Goal: Transaction & Acquisition: Download file/media

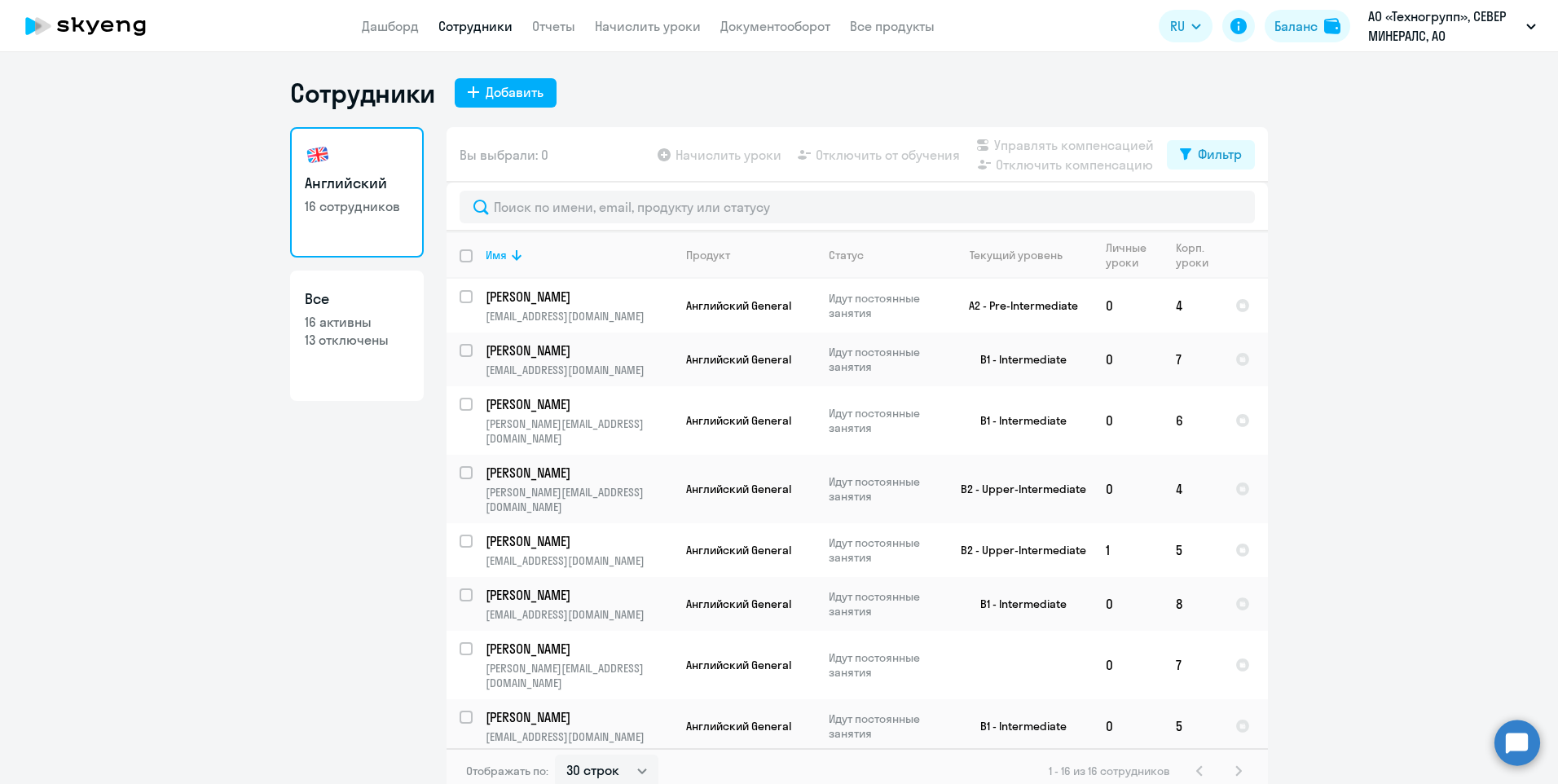
select select "30"
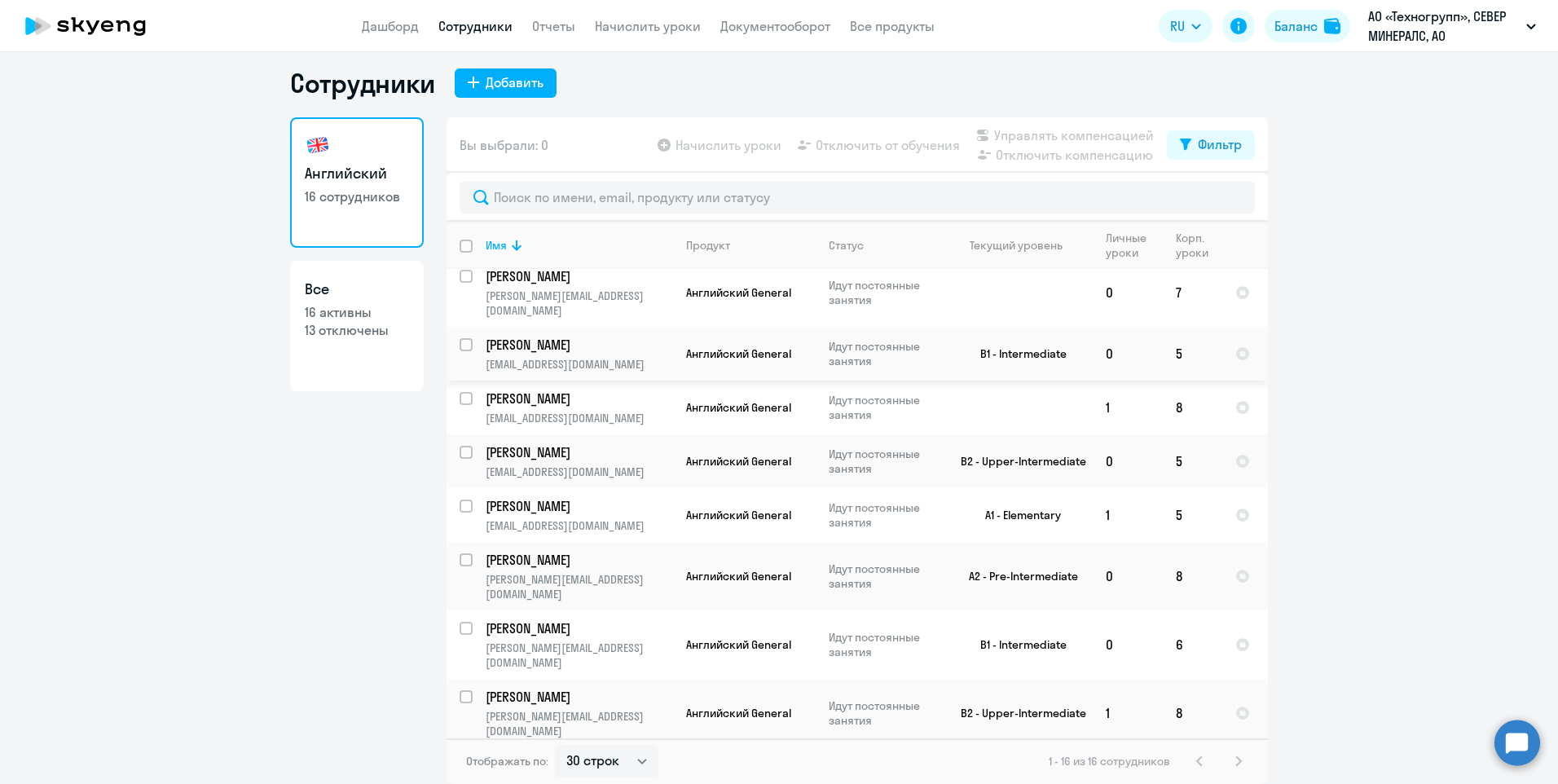
scroll to position [391, 0]
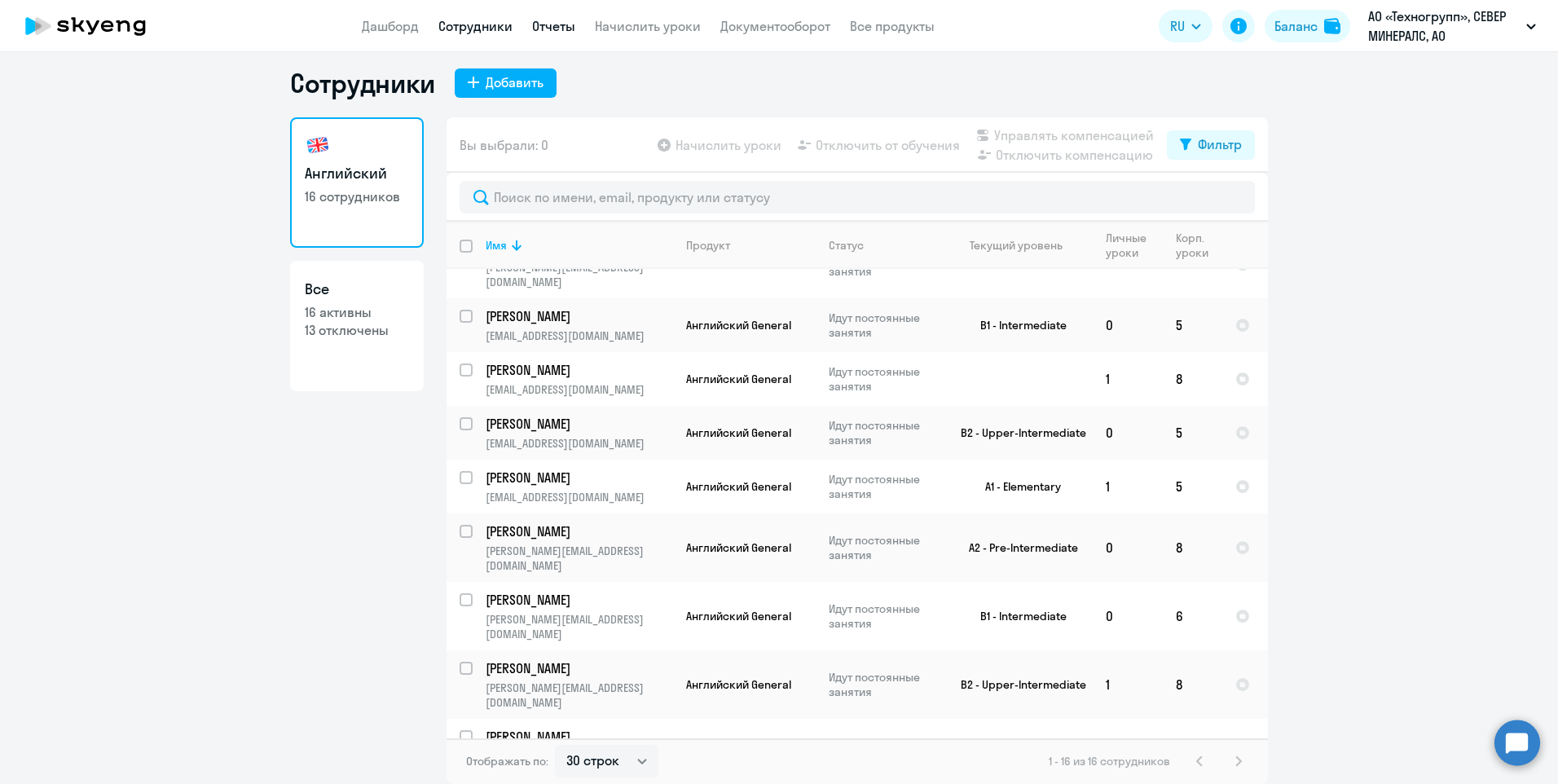
click at [546, 18] on link "Отчеты" at bounding box center [553, 25] width 43 height 17
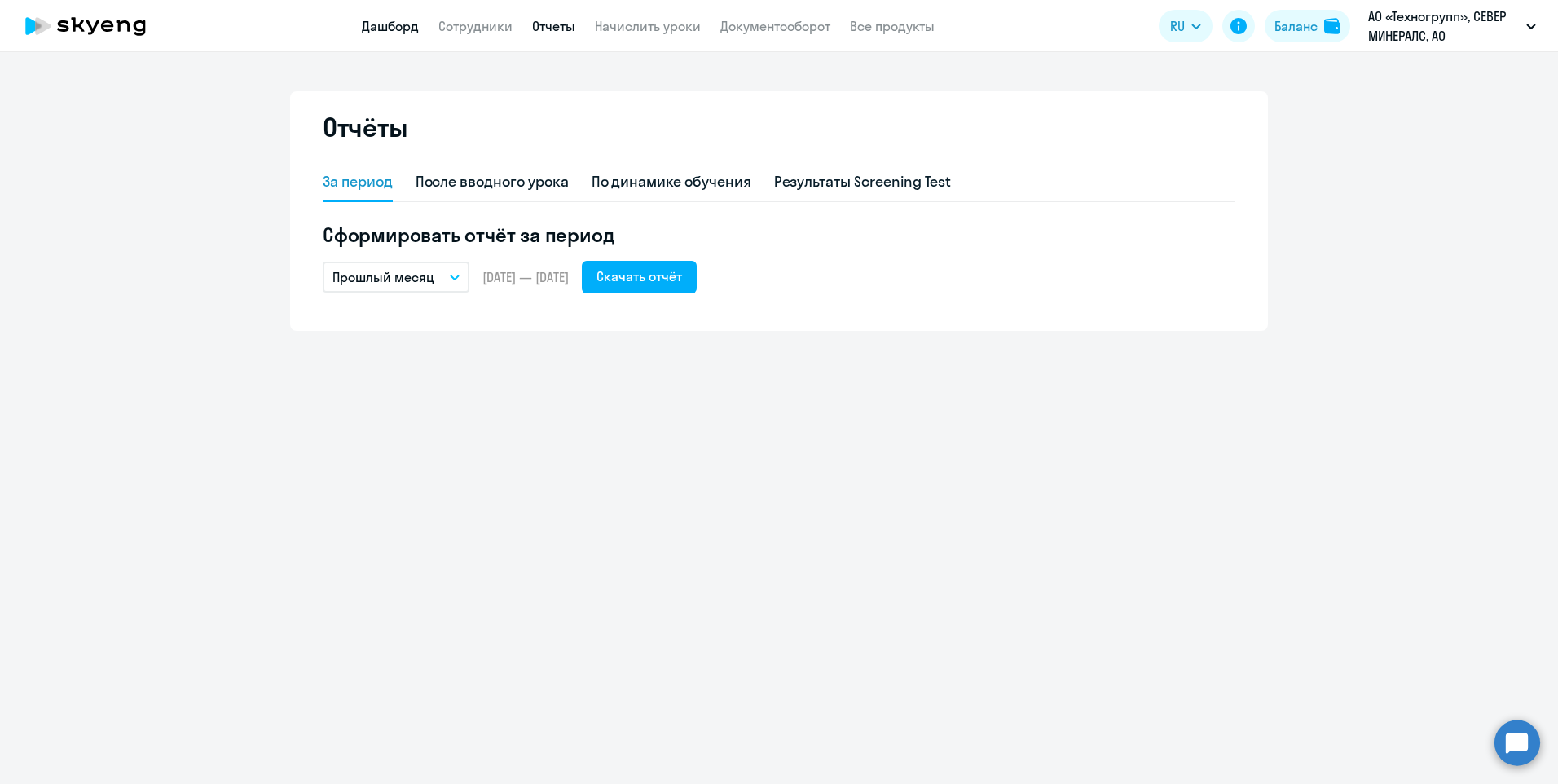
click at [393, 30] on link "Дашборд" at bounding box center [390, 25] width 57 height 17
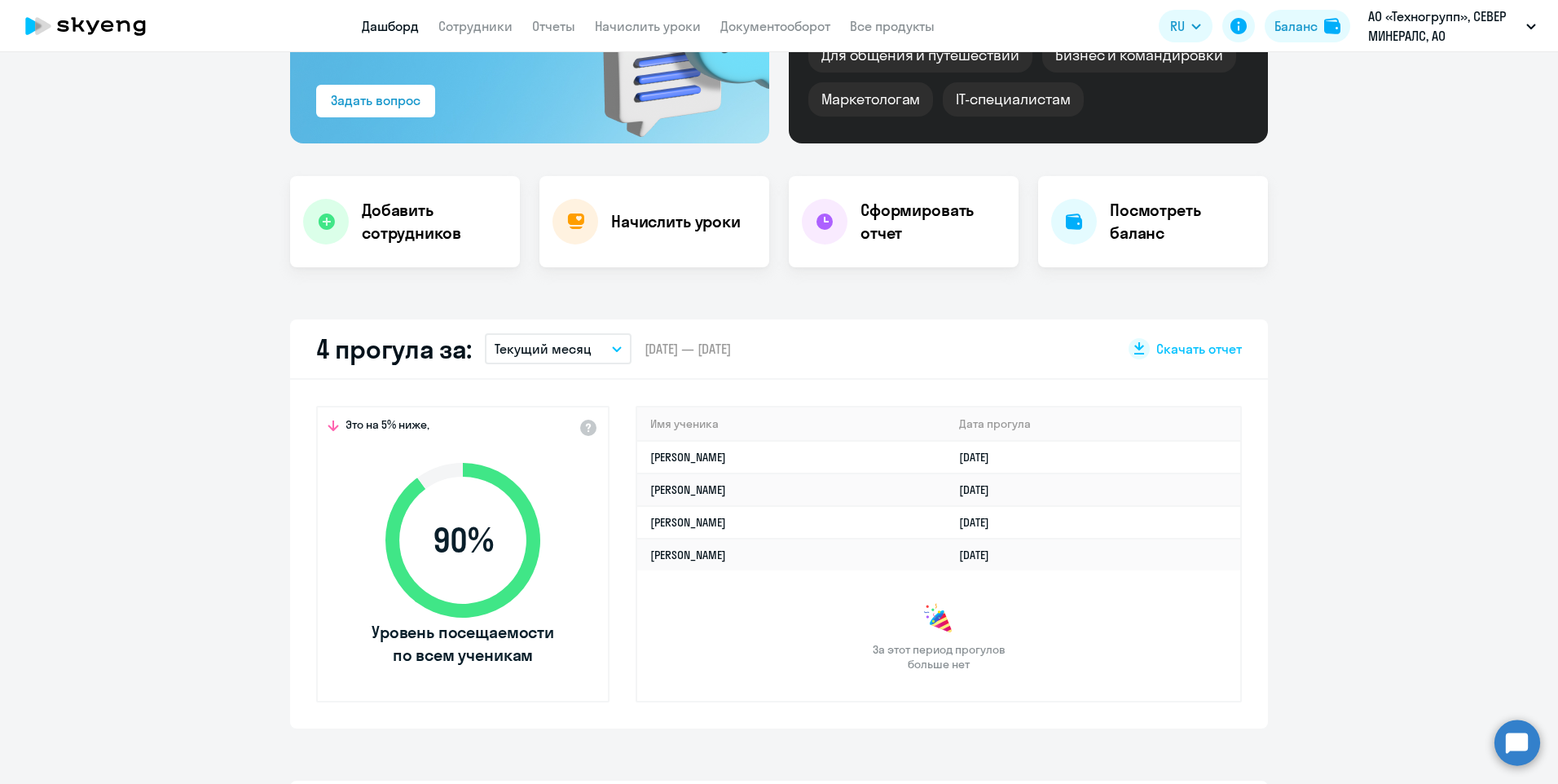
scroll to position [408, 0]
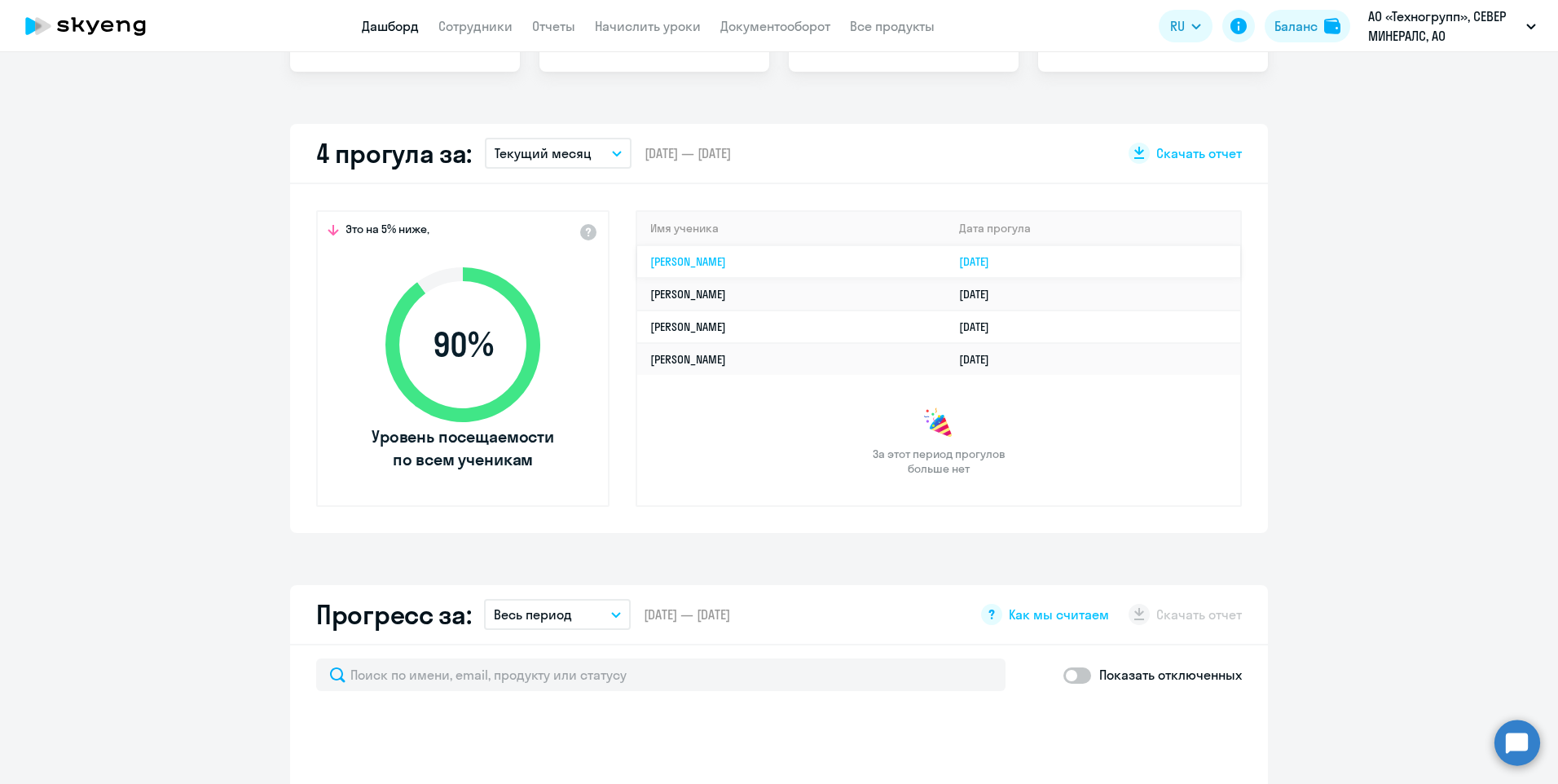
select select "30"
click at [1002, 259] on link "[DATE]" at bounding box center [980, 261] width 43 height 15
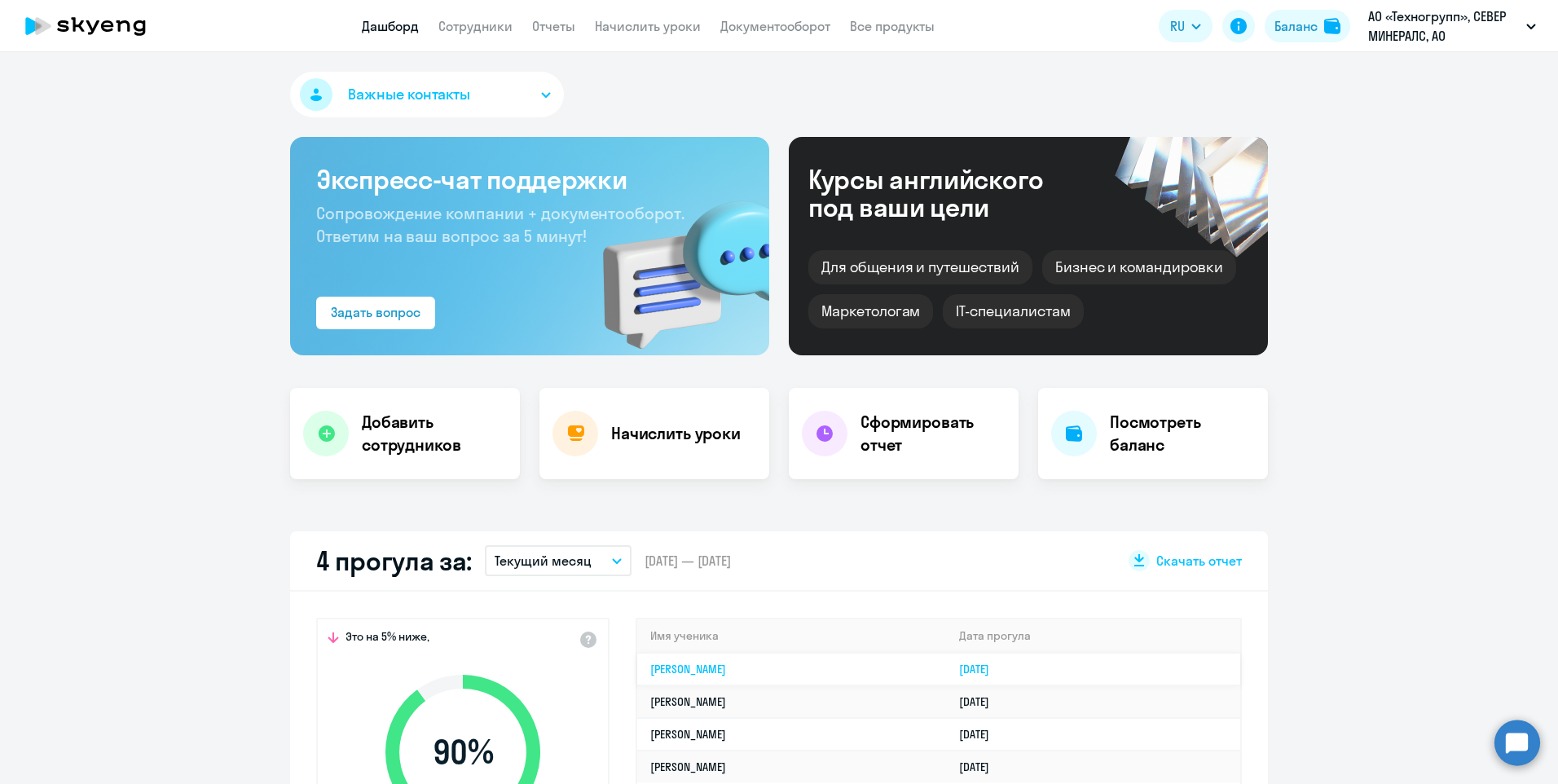
select select "english"
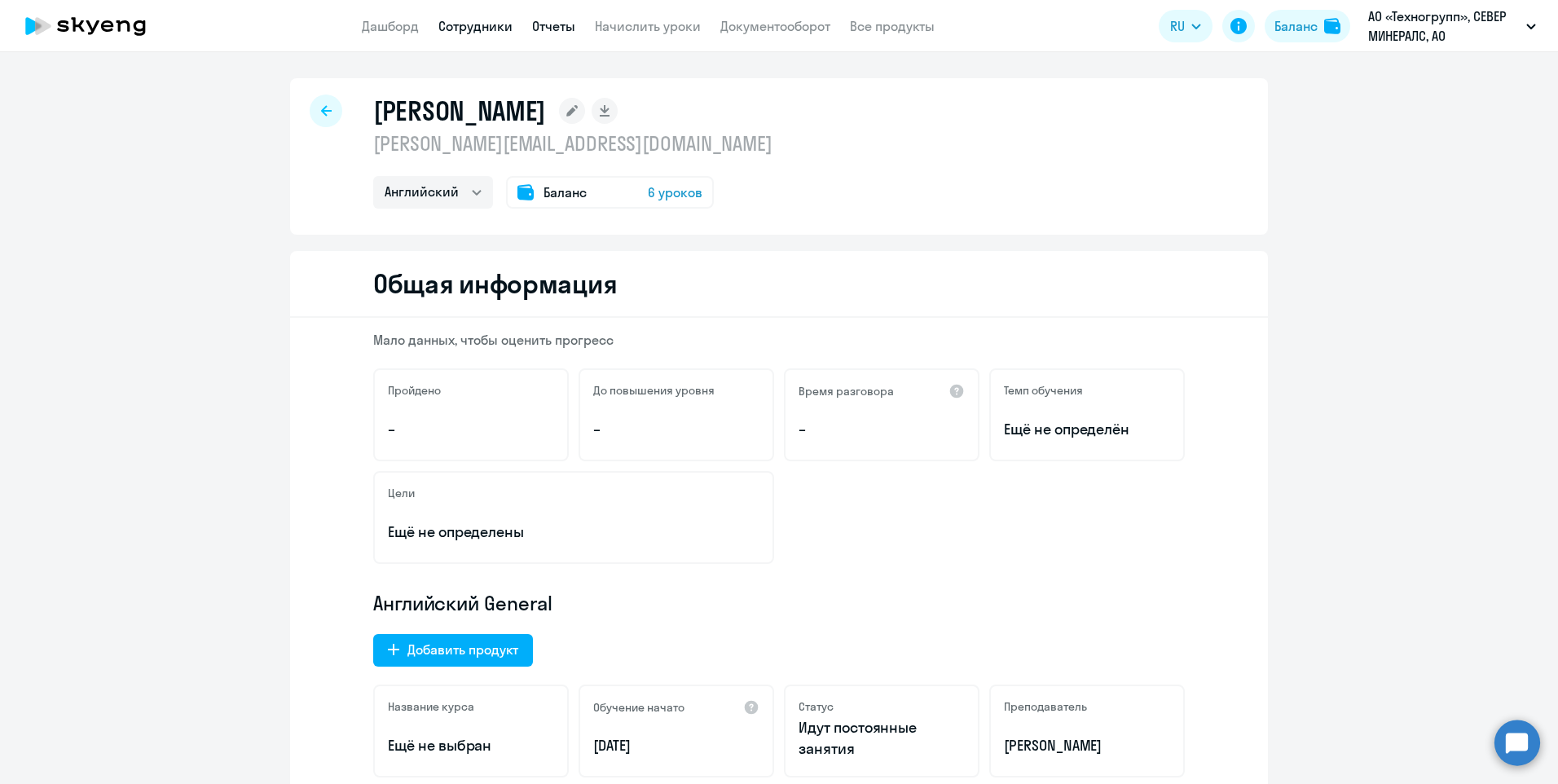
click at [554, 25] on link "Отчеты" at bounding box center [553, 25] width 43 height 17
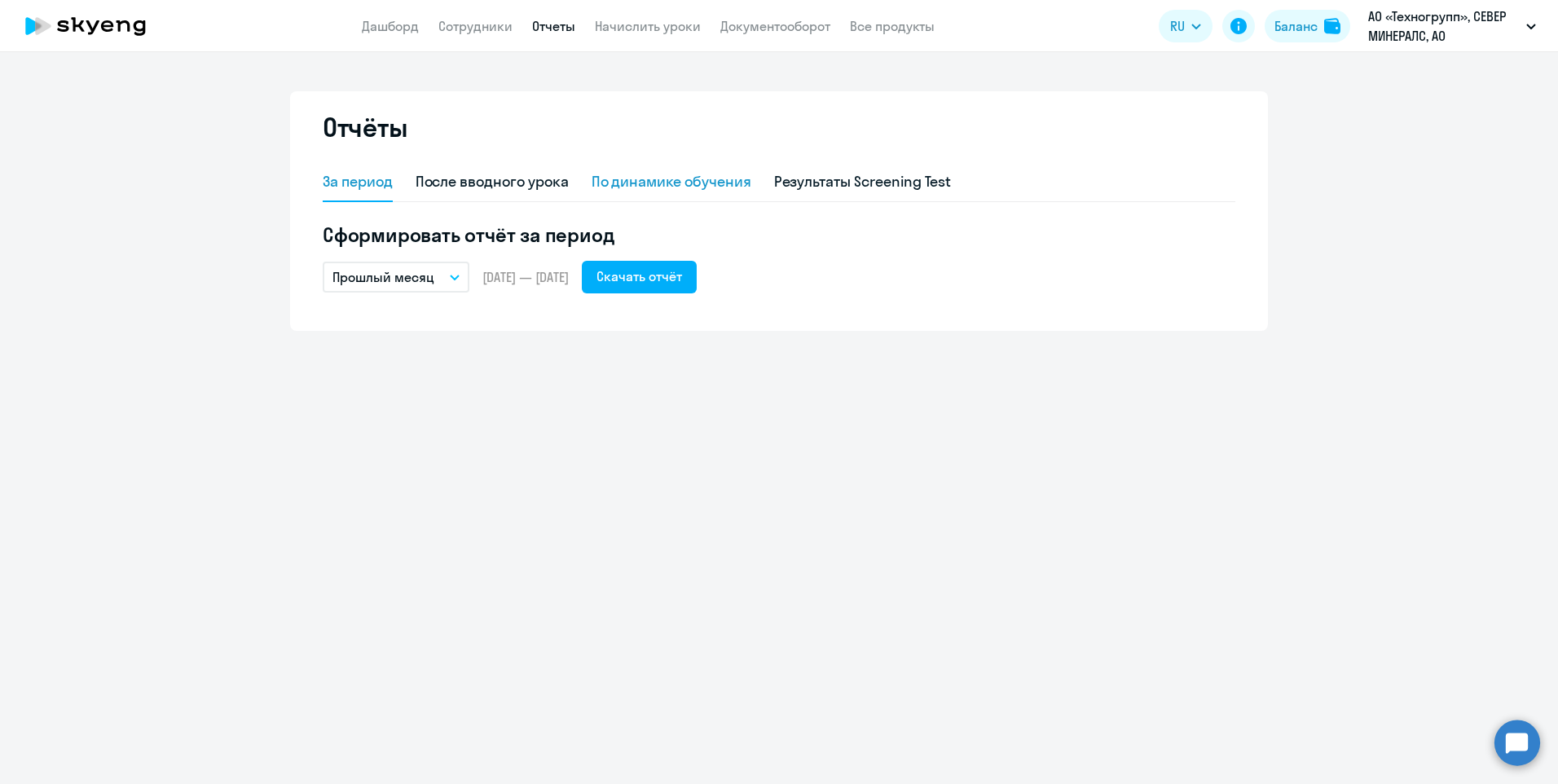
click at [713, 178] on div "По динамике обучения" at bounding box center [671, 182] width 159 height 21
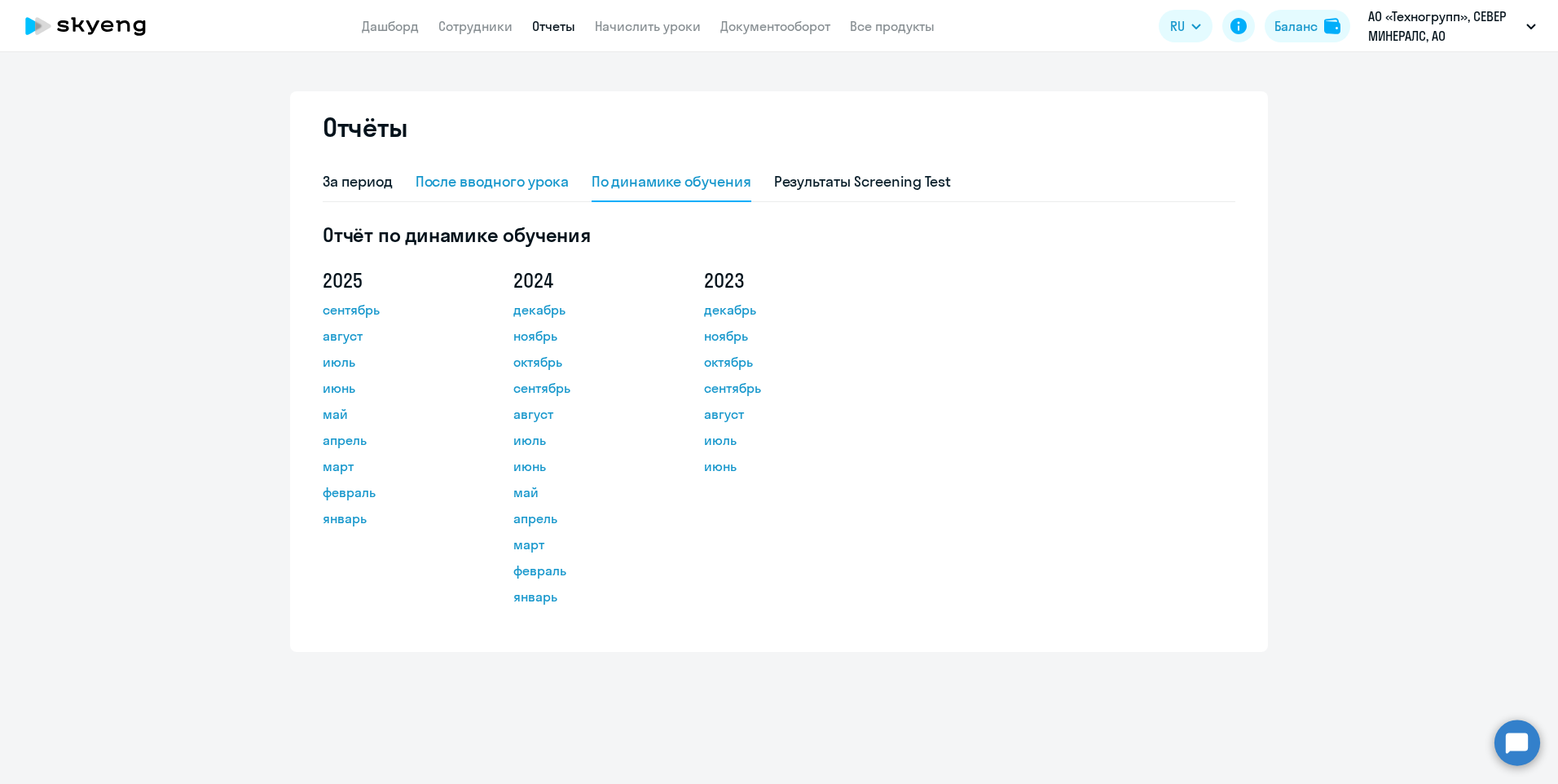
click at [457, 177] on div "После вводного урока" at bounding box center [492, 182] width 153 height 21
select select "10"
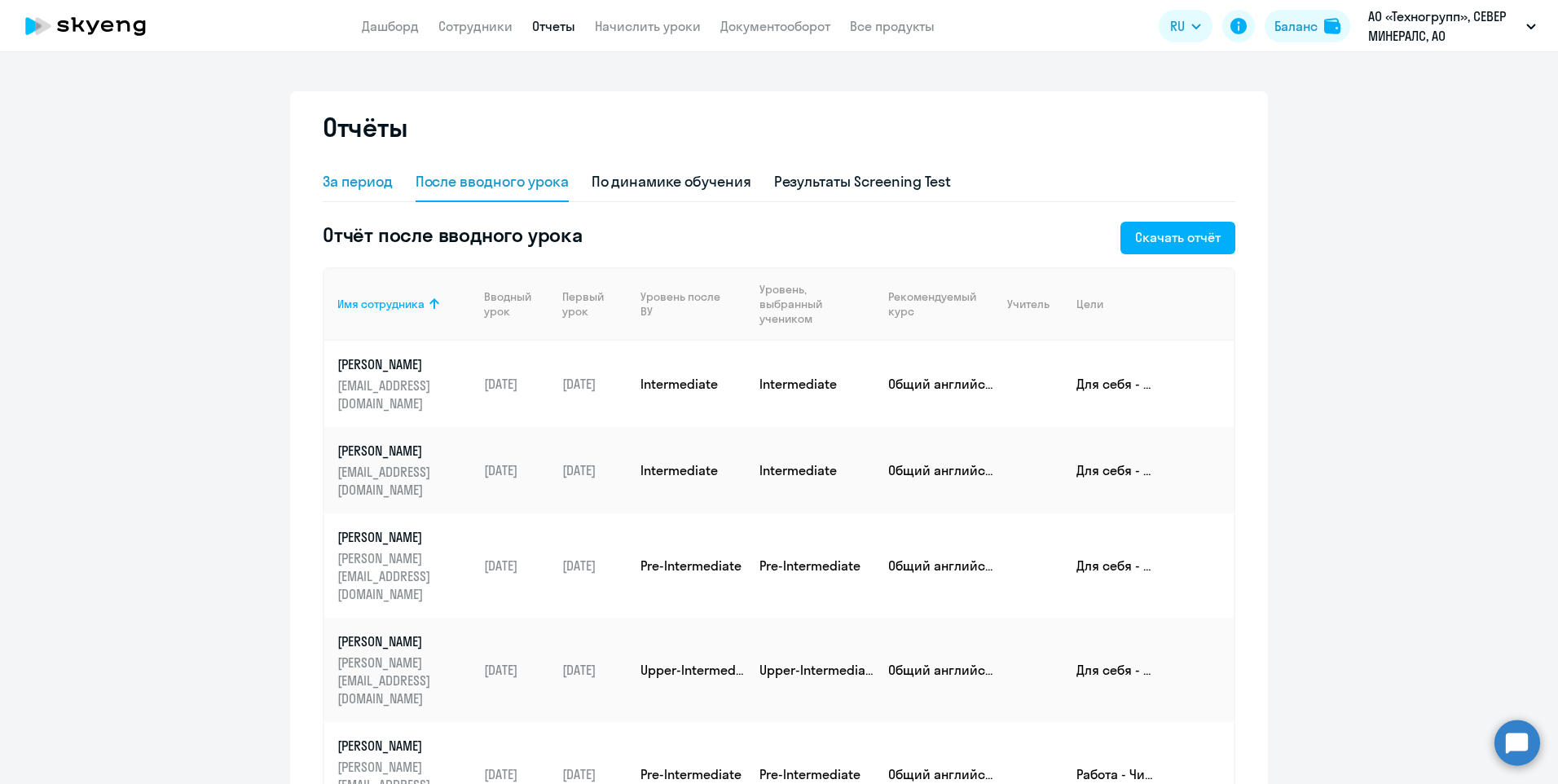
click at [347, 179] on div "За период" at bounding box center [358, 182] width 70 height 21
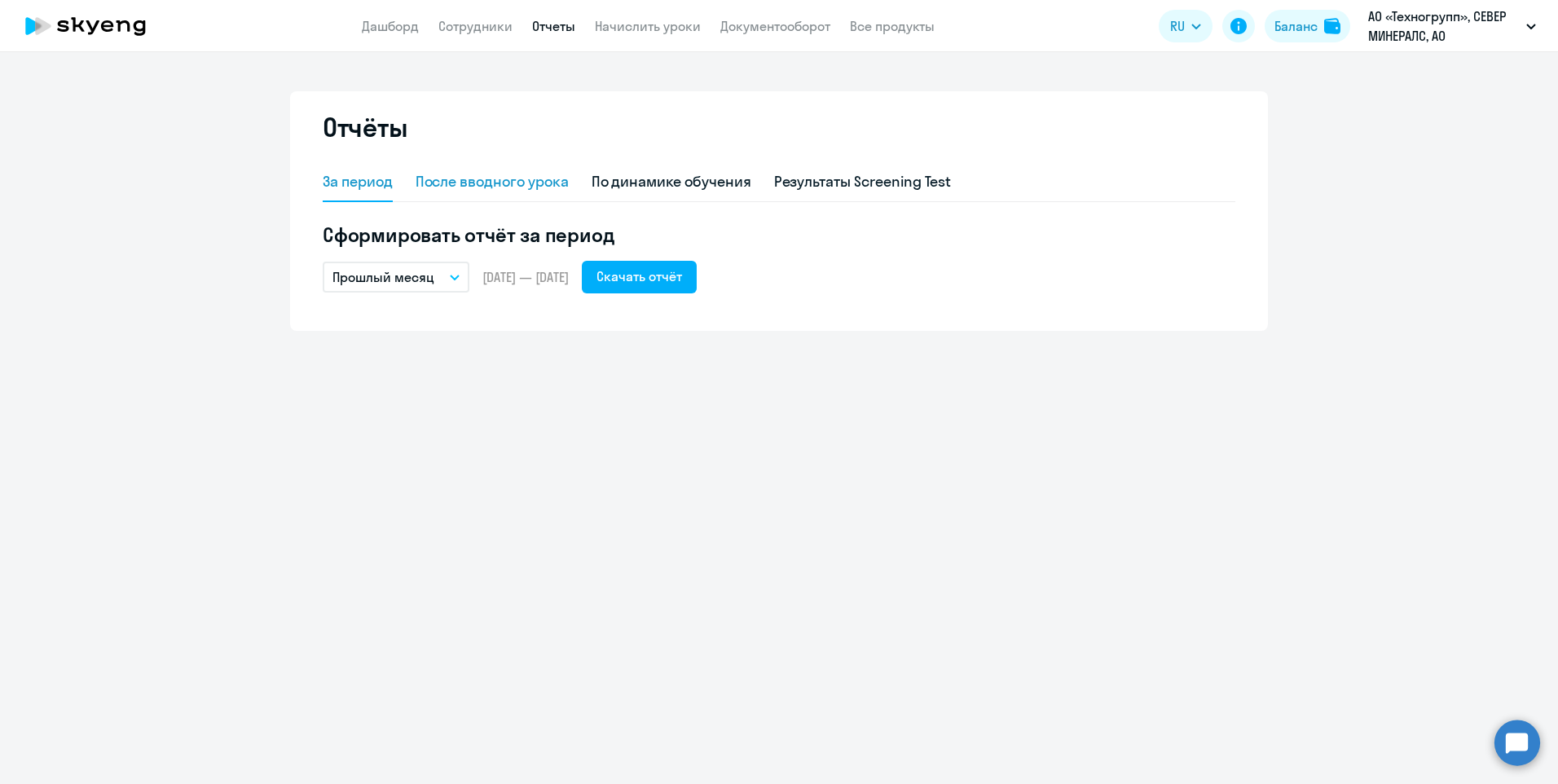
click at [482, 181] on div "После вводного урока" at bounding box center [492, 182] width 153 height 21
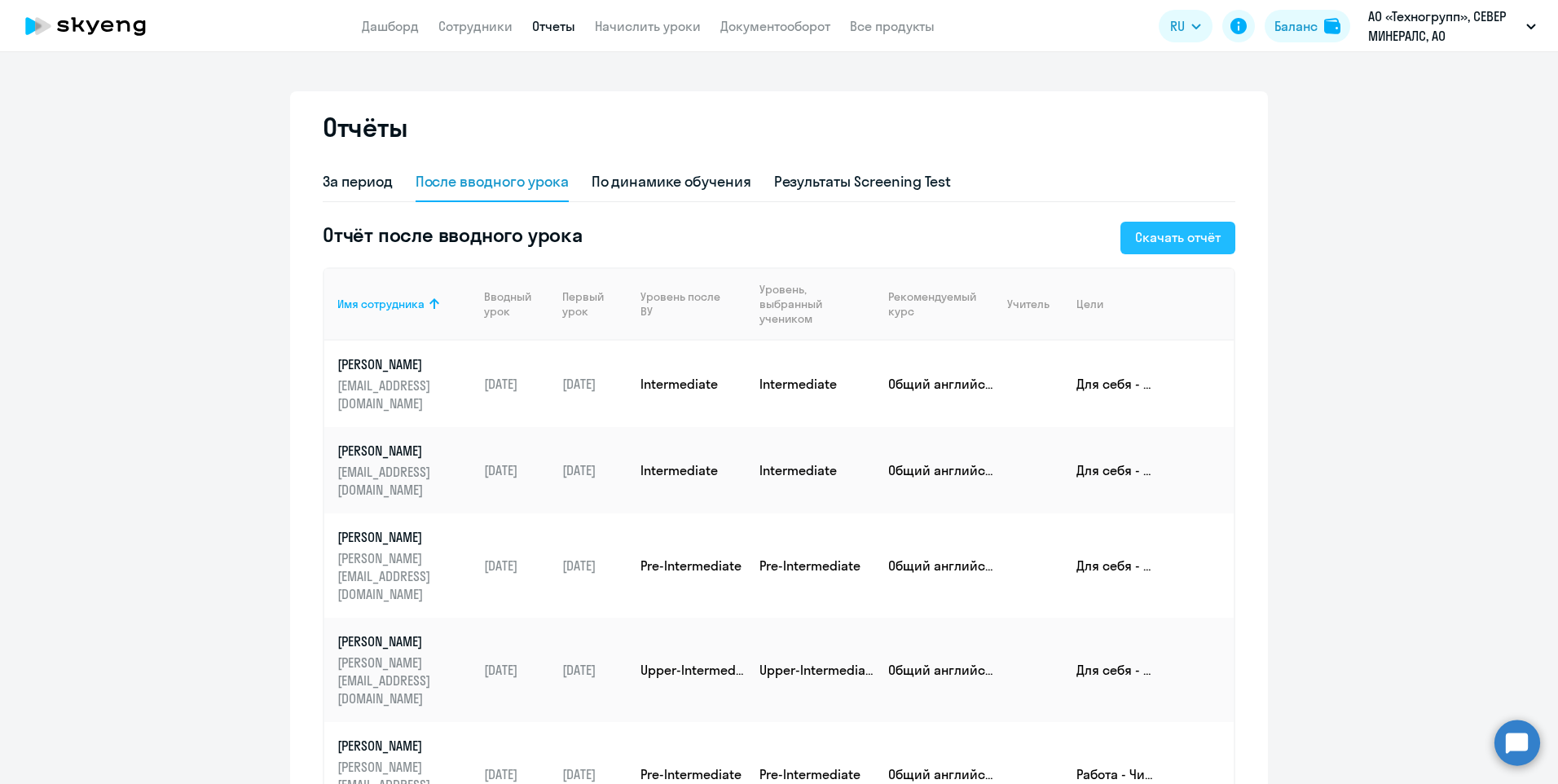
click at [1203, 230] on div "Скачать отчёт" at bounding box center [1178, 237] width 86 height 19
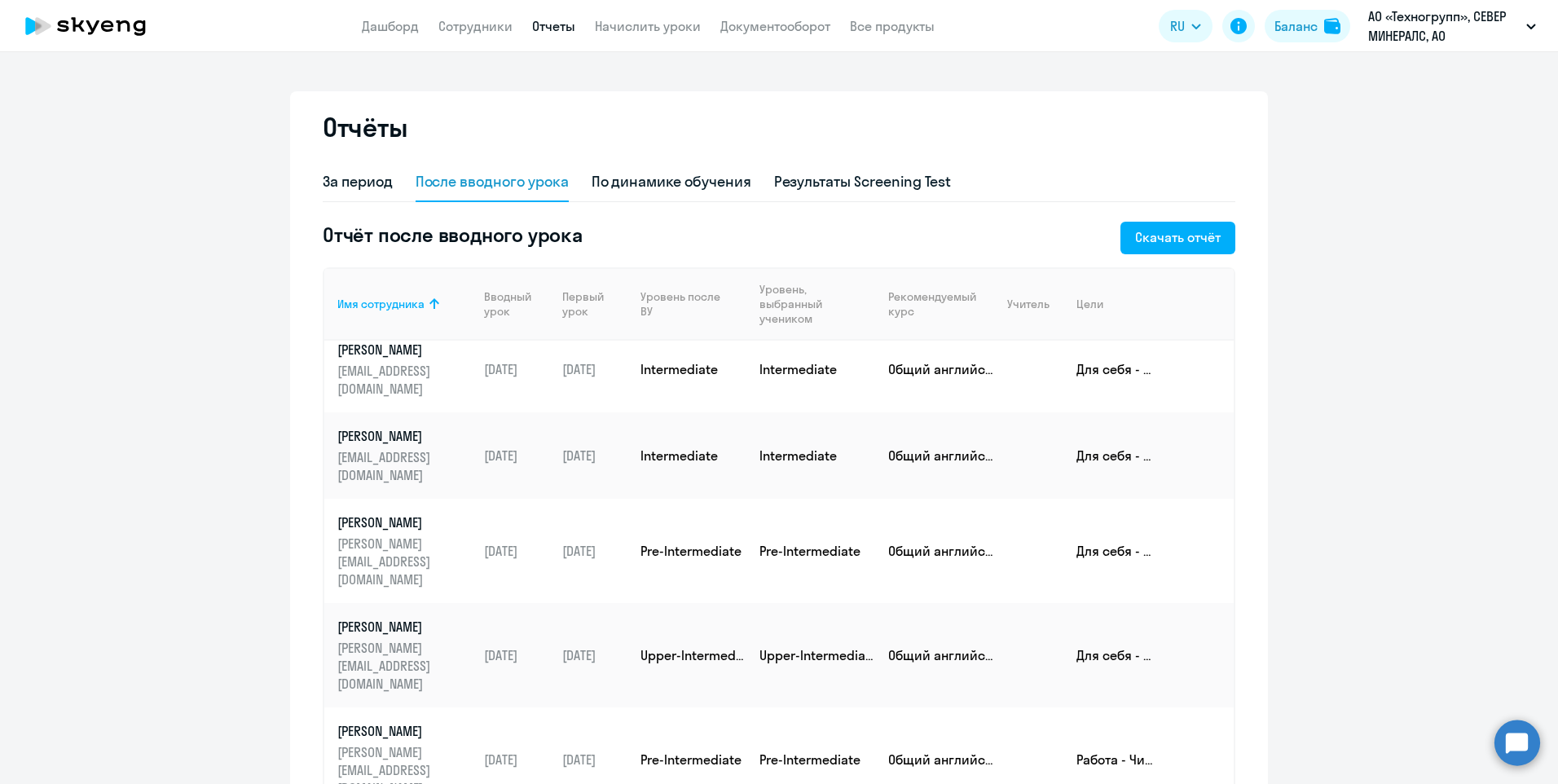
click at [180, 534] on ng-component "Отчёты За период После вводного урока По динамике обучения Результаты Screening…" at bounding box center [779, 583] width 1558 height 984
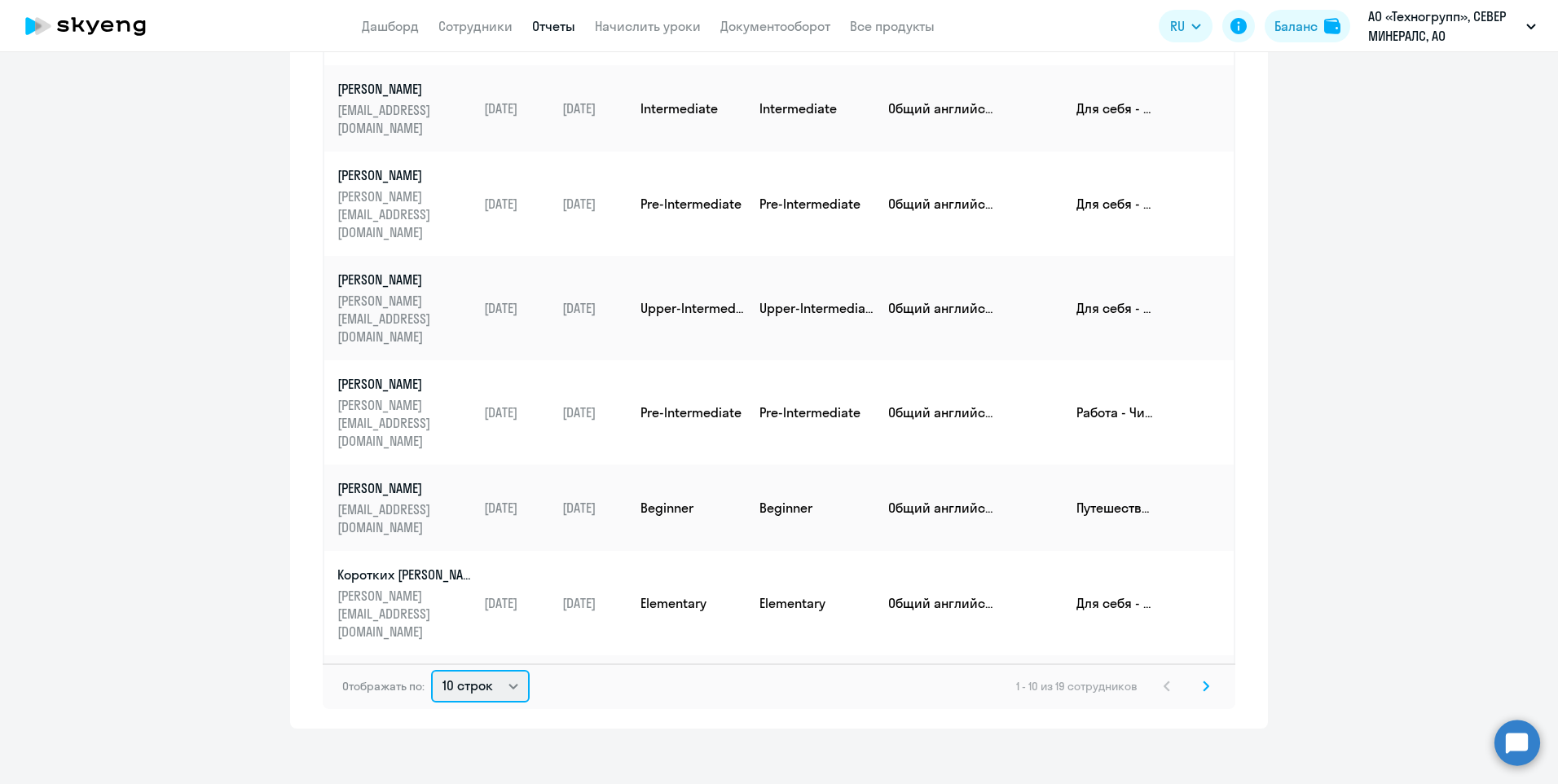
click at [513, 688] on select "10 строк 30 строк 50 строк" at bounding box center [481, 685] width 99 height 32
select select "30"
click at [432, 669] on select "10 строк 30 строк 50 строк" at bounding box center [481, 685] width 99 height 32
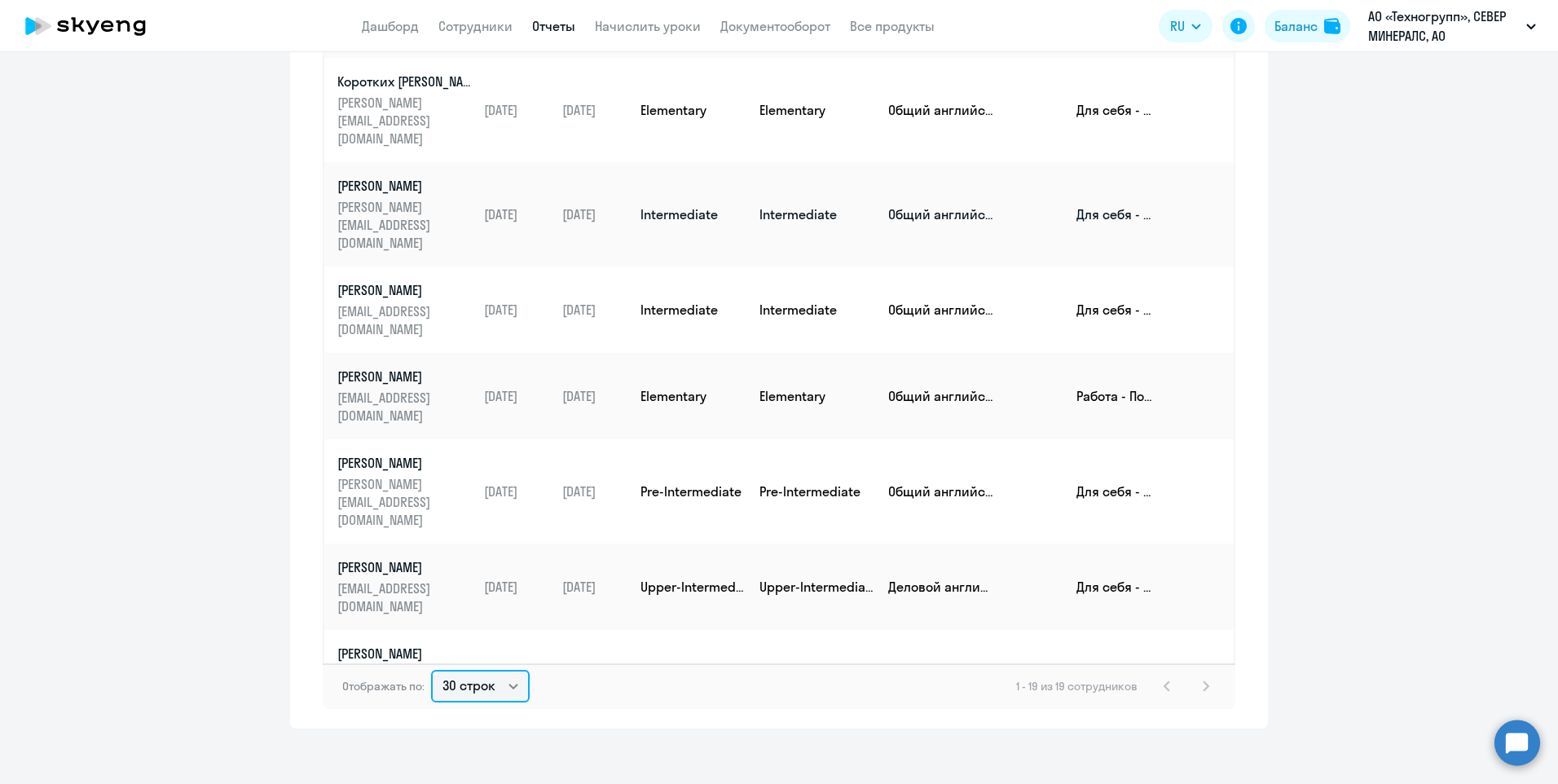
scroll to position [631, 0]
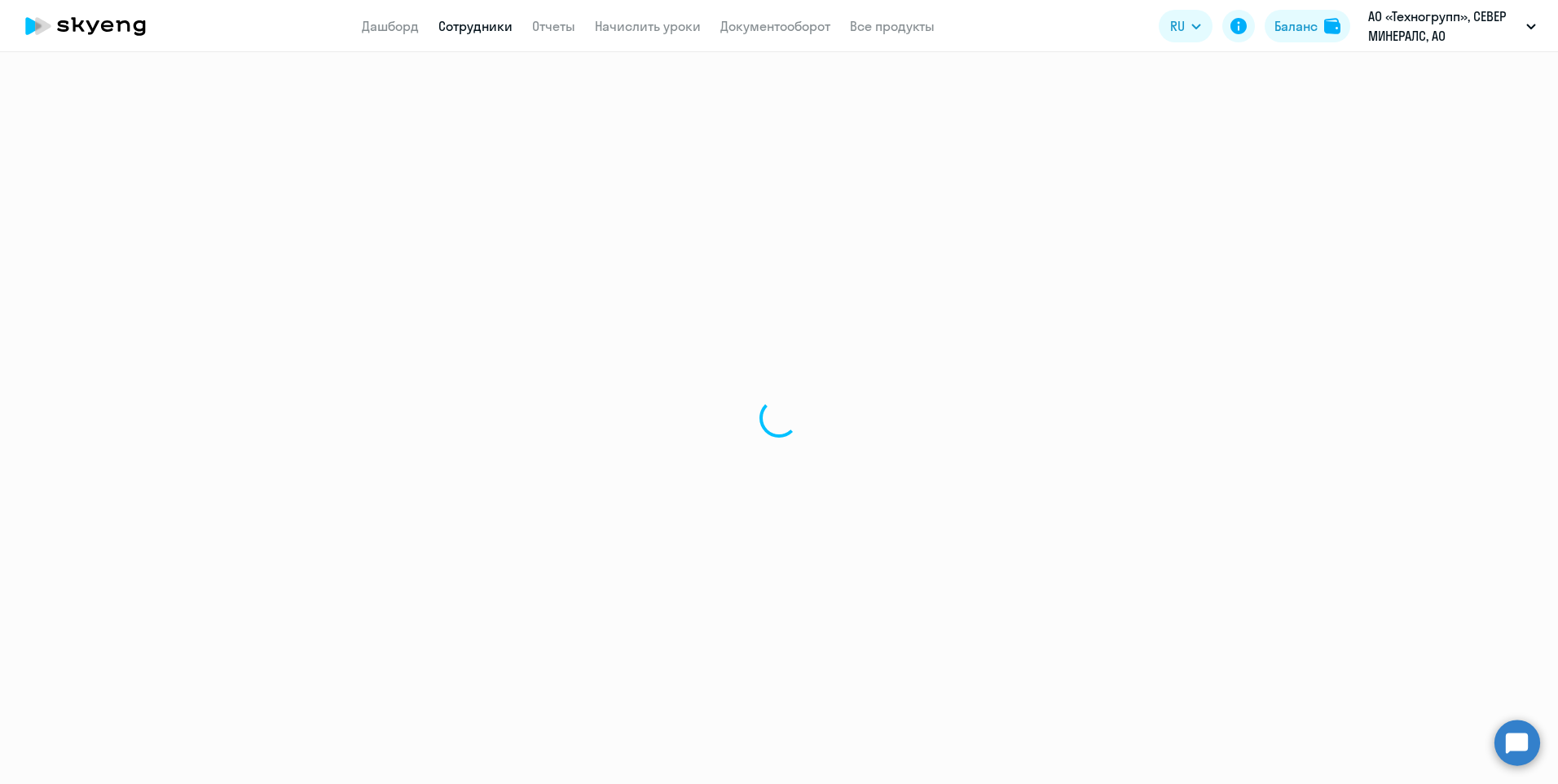
select select "english"
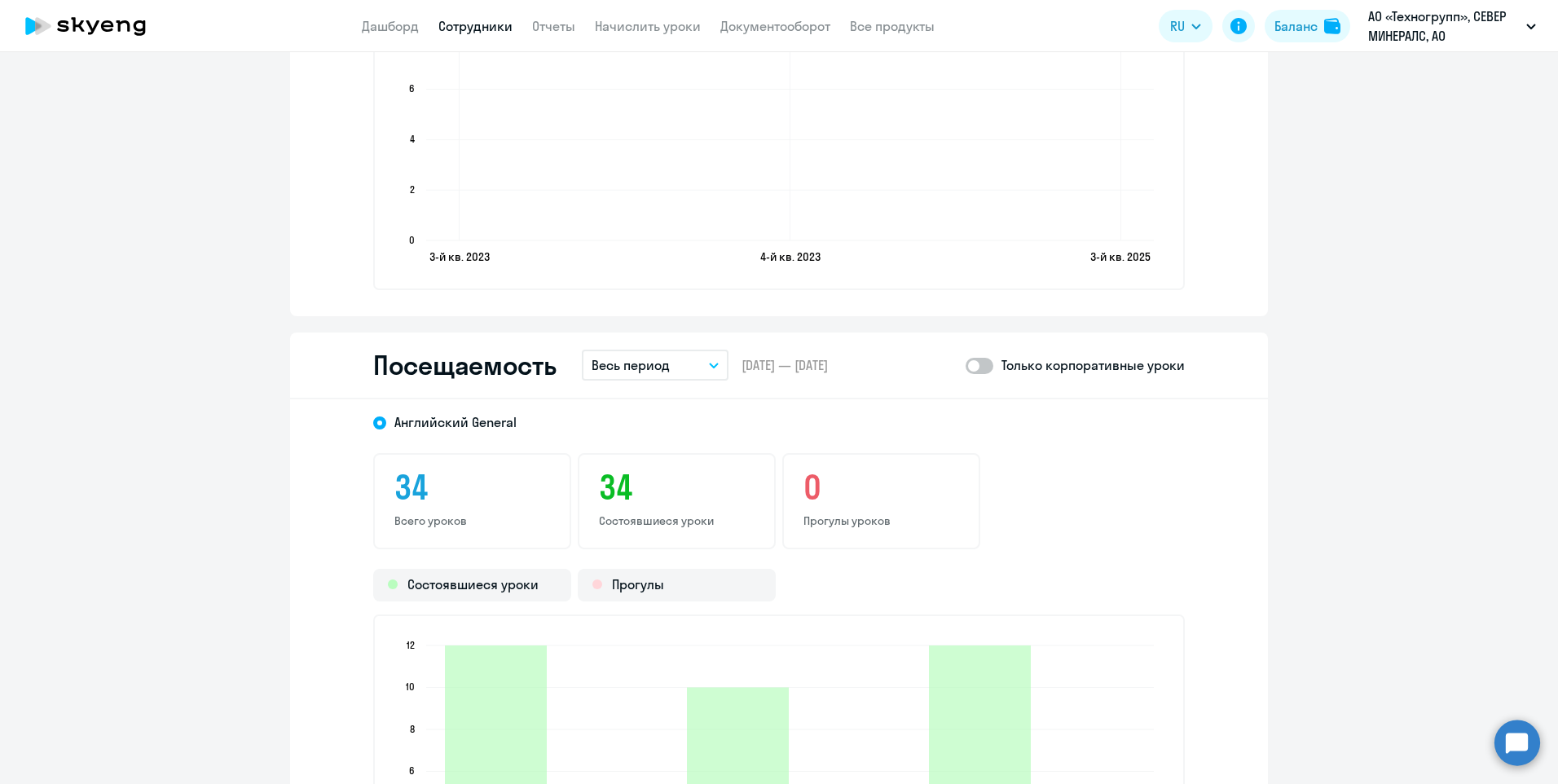
scroll to position [2334, 0]
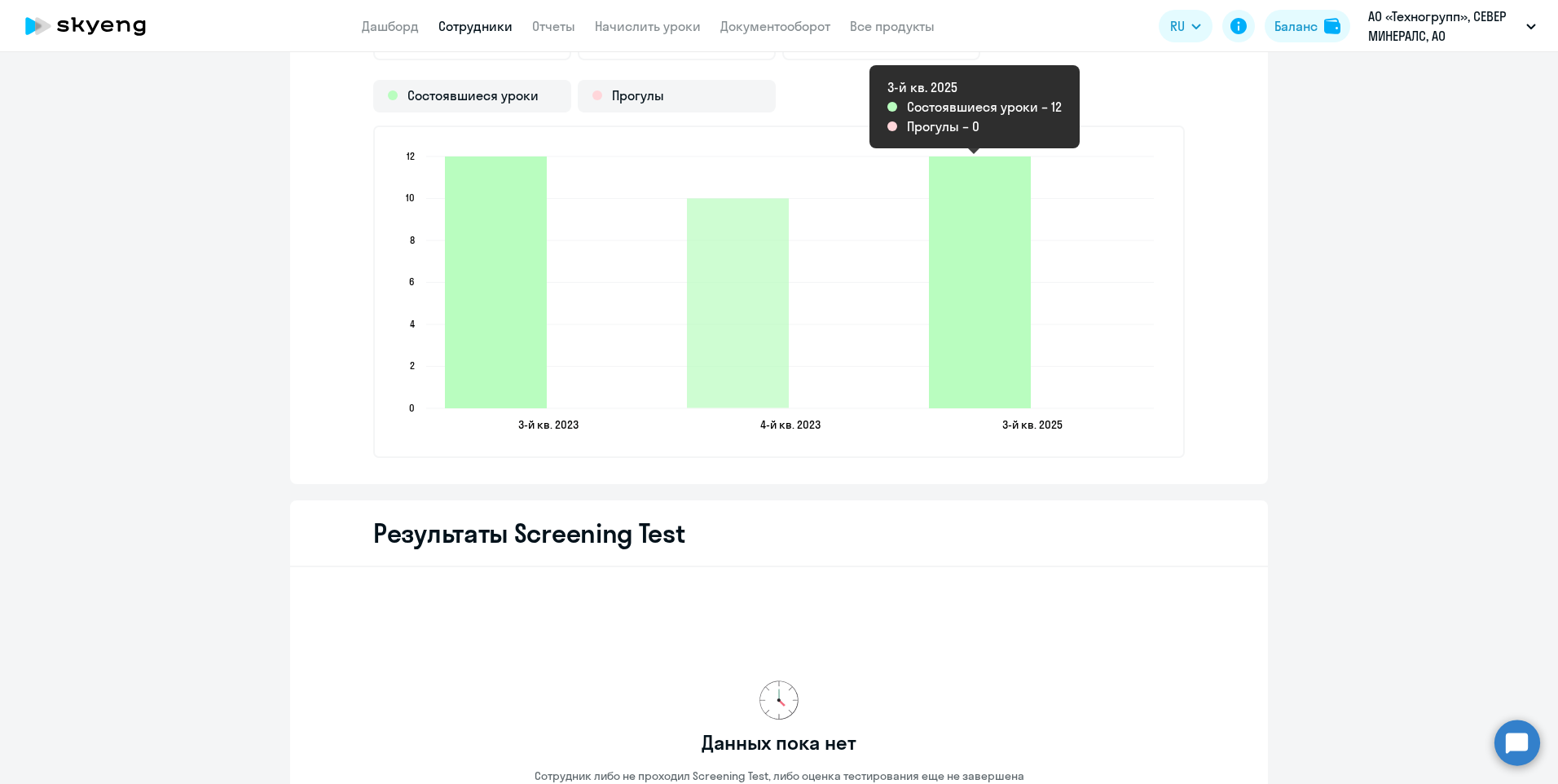
click at [950, 374] on icon "2025-09-17T21:00:00.000Z Состоявшиеся уроки 12" at bounding box center [979, 283] width 102 height 252
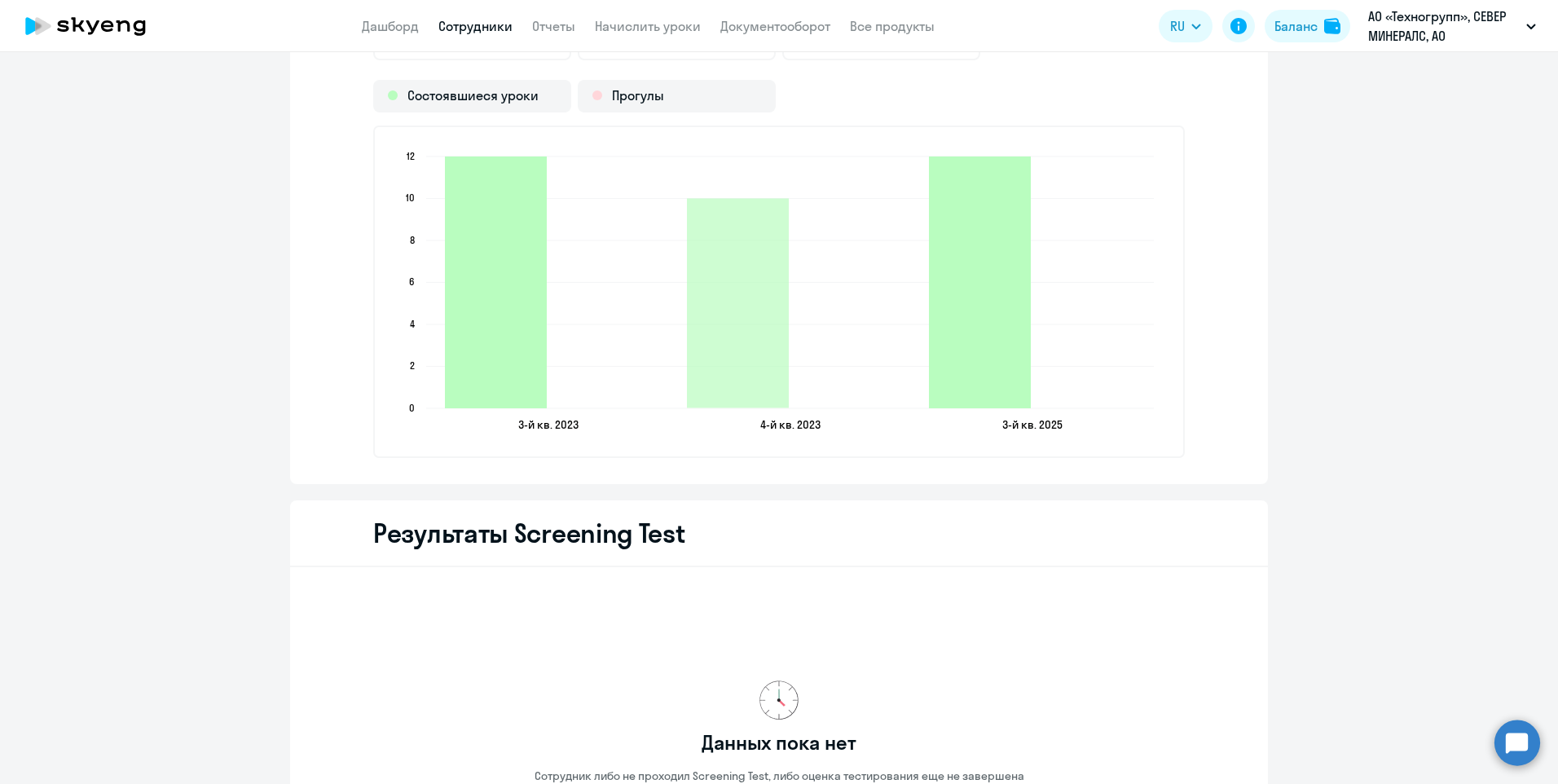
click at [961, 392] on icon "2025-09-17T21:00:00.000Z Состоявшиеся уроки 12" at bounding box center [979, 283] width 102 height 252
drag, startPoint x: 961, startPoint y: 392, endPoint x: 958, endPoint y: 356, distance: 36.1
click at [958, 356] on icon "2025-09-17T21:00:00.000Z Состоявшиеся уроки 12" at bounding box center [979, 283] width 102 height 252
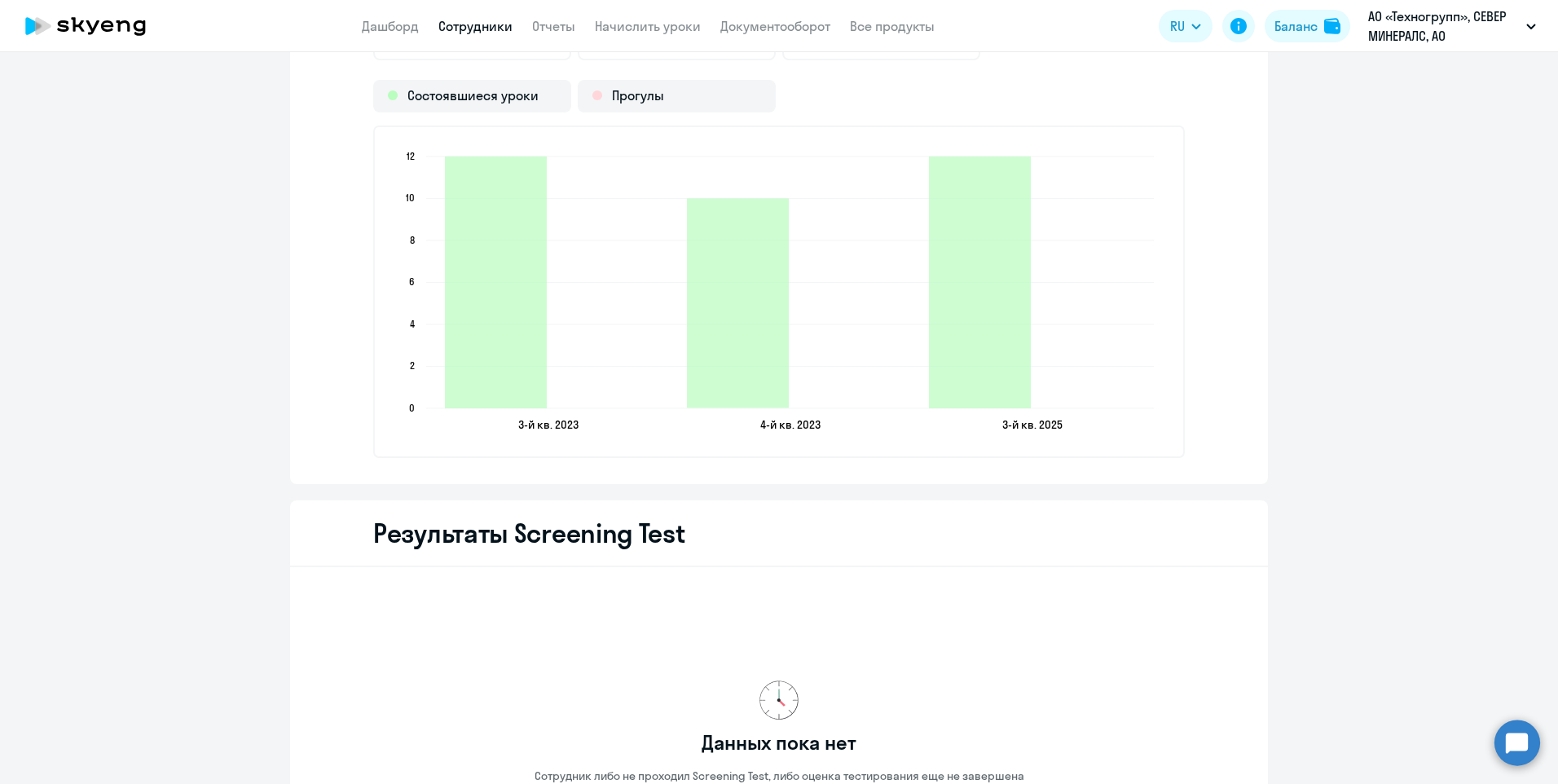
click at [1035, 424] on text "3-й кв. 2025" at bounding box center [1032, 424] width 60 height 15
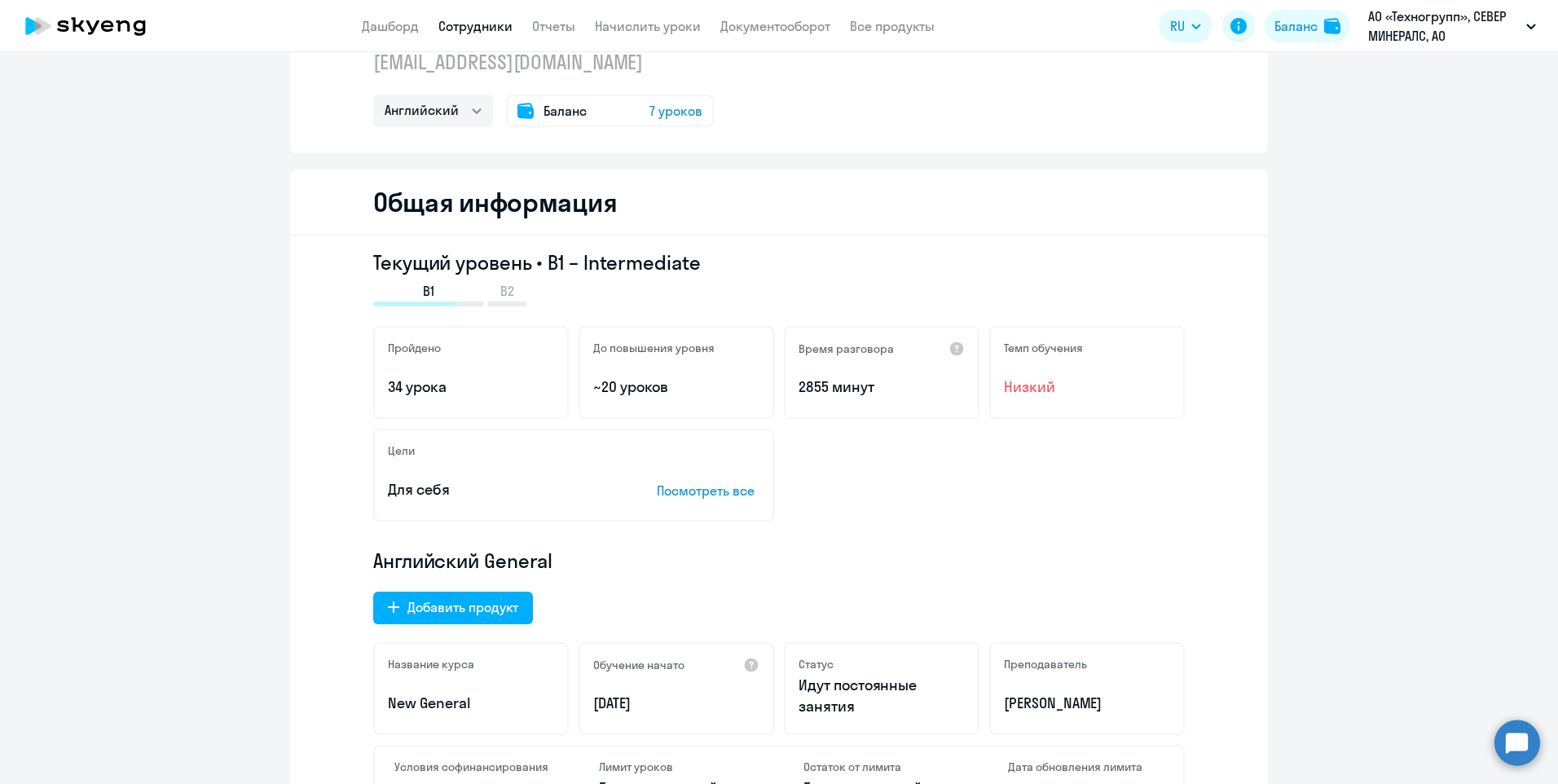
scroll to position [0, 0]
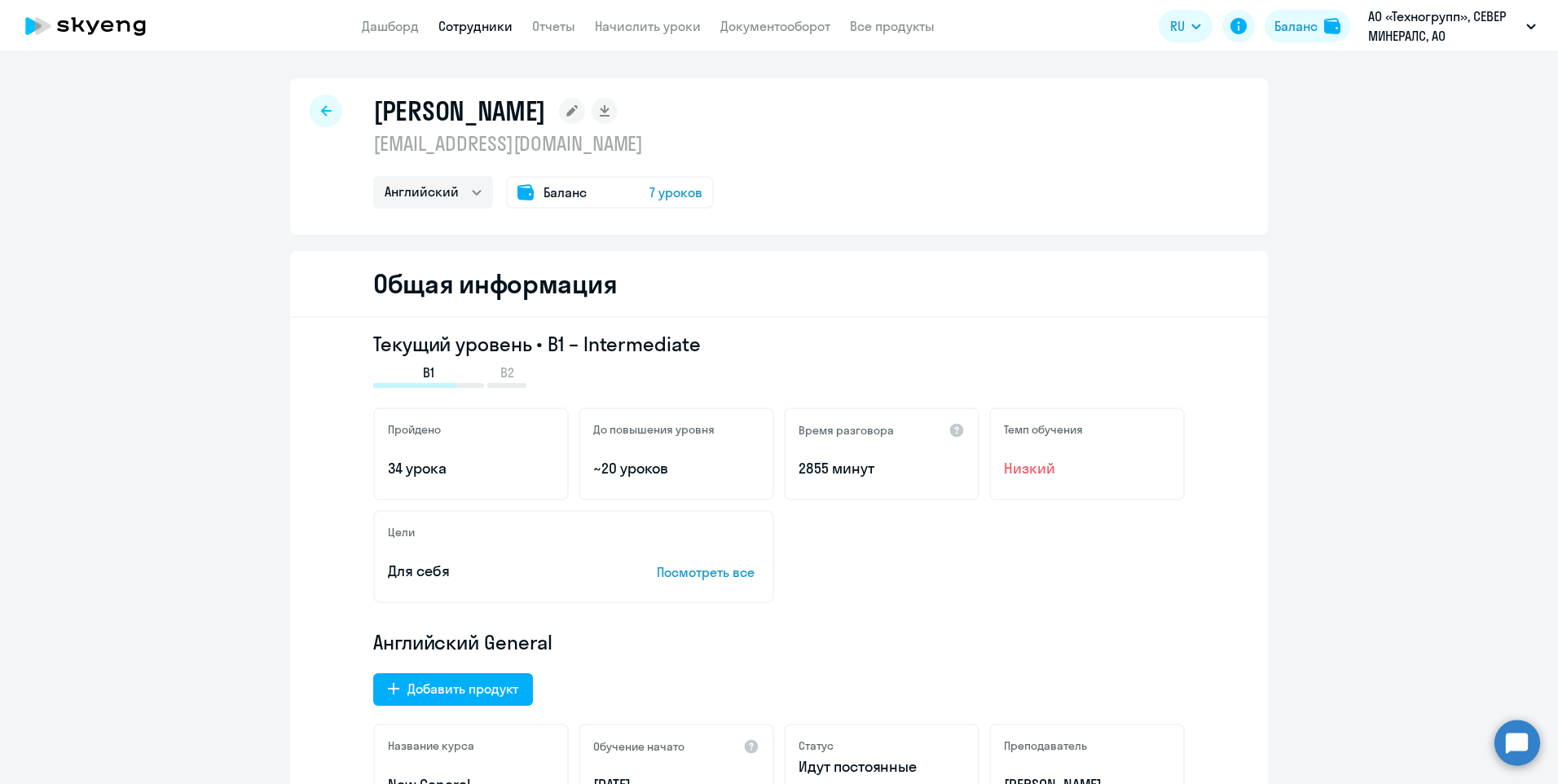
click at [715, 579] on p "Посмотреть все" at bounding box center [707, 571] width 102 height 19
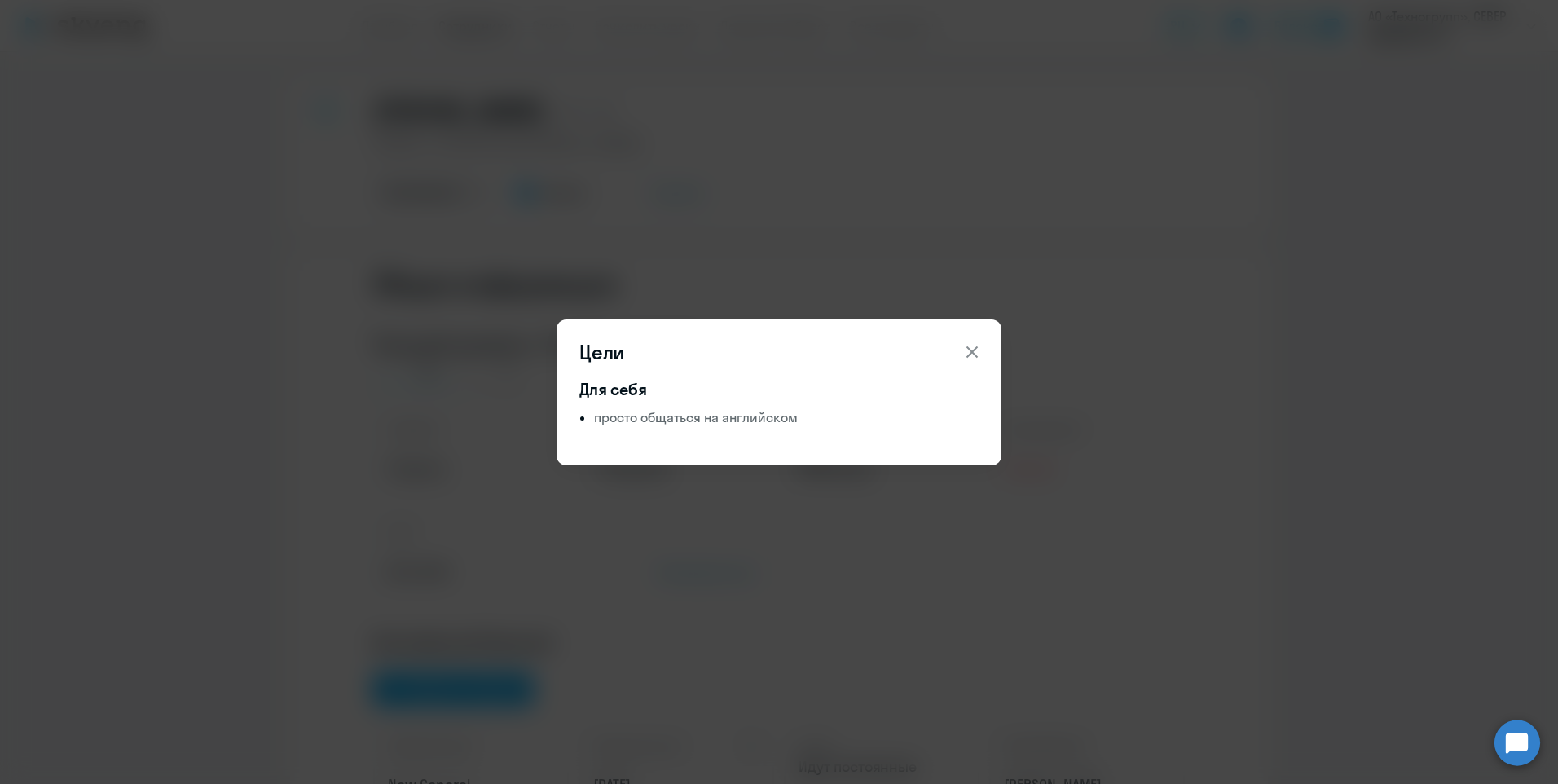
click at [978, 350] on icon at bounding box center [972, 352] width 19 height 19
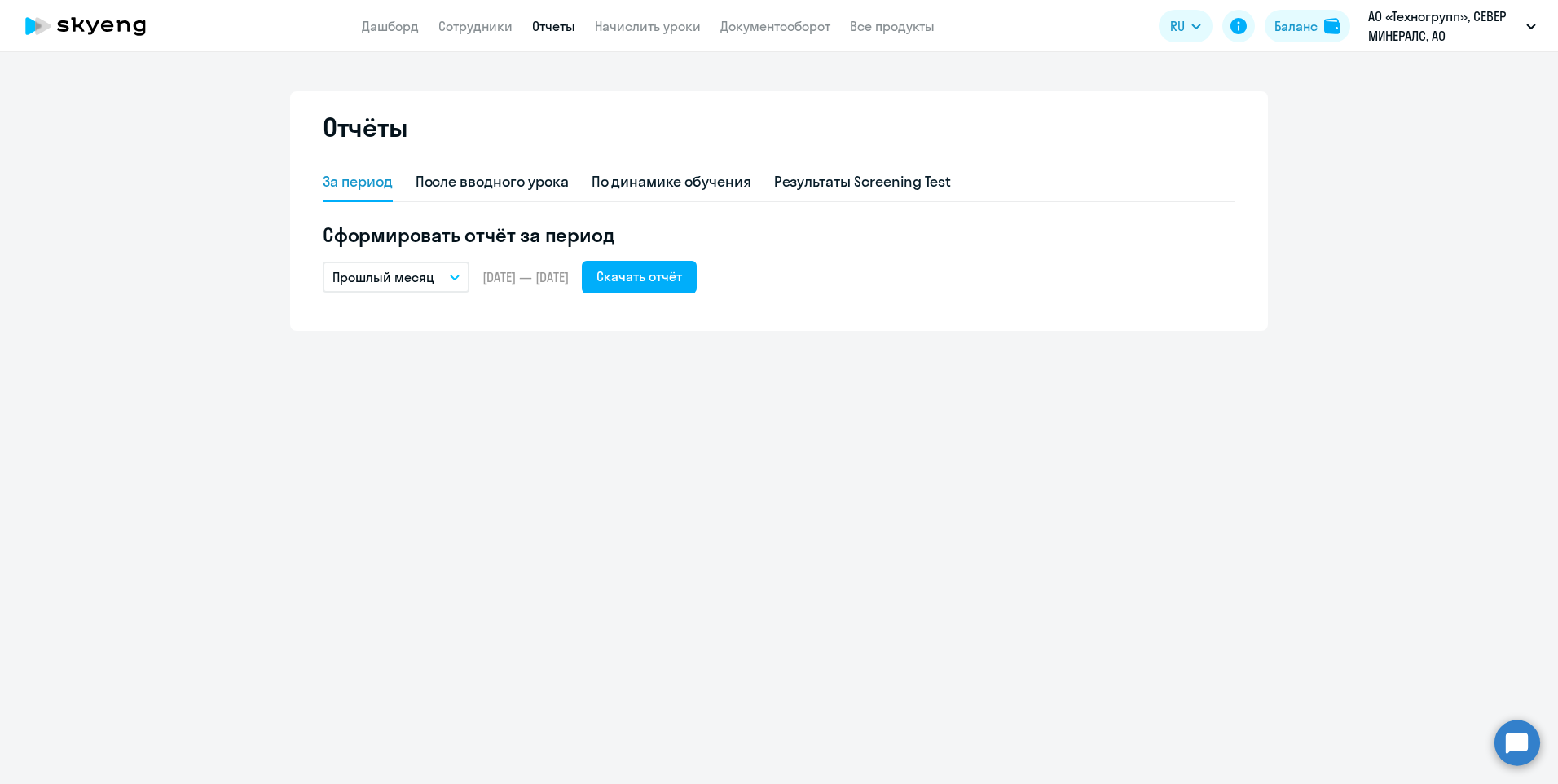
click at [581, 24] on nav "Дашборд Сотрудники Отчеты Начислить уроки Документооборот Все продукты" at bounding box center [648, 26] width 573 height 20
click at [561, 19] on link "Отчеты" at bounding box center [553, 25] width 43 height 17
click at [656, 192] on div "По динамике обучения" at bounding box center [671, 182] width 159 height 21
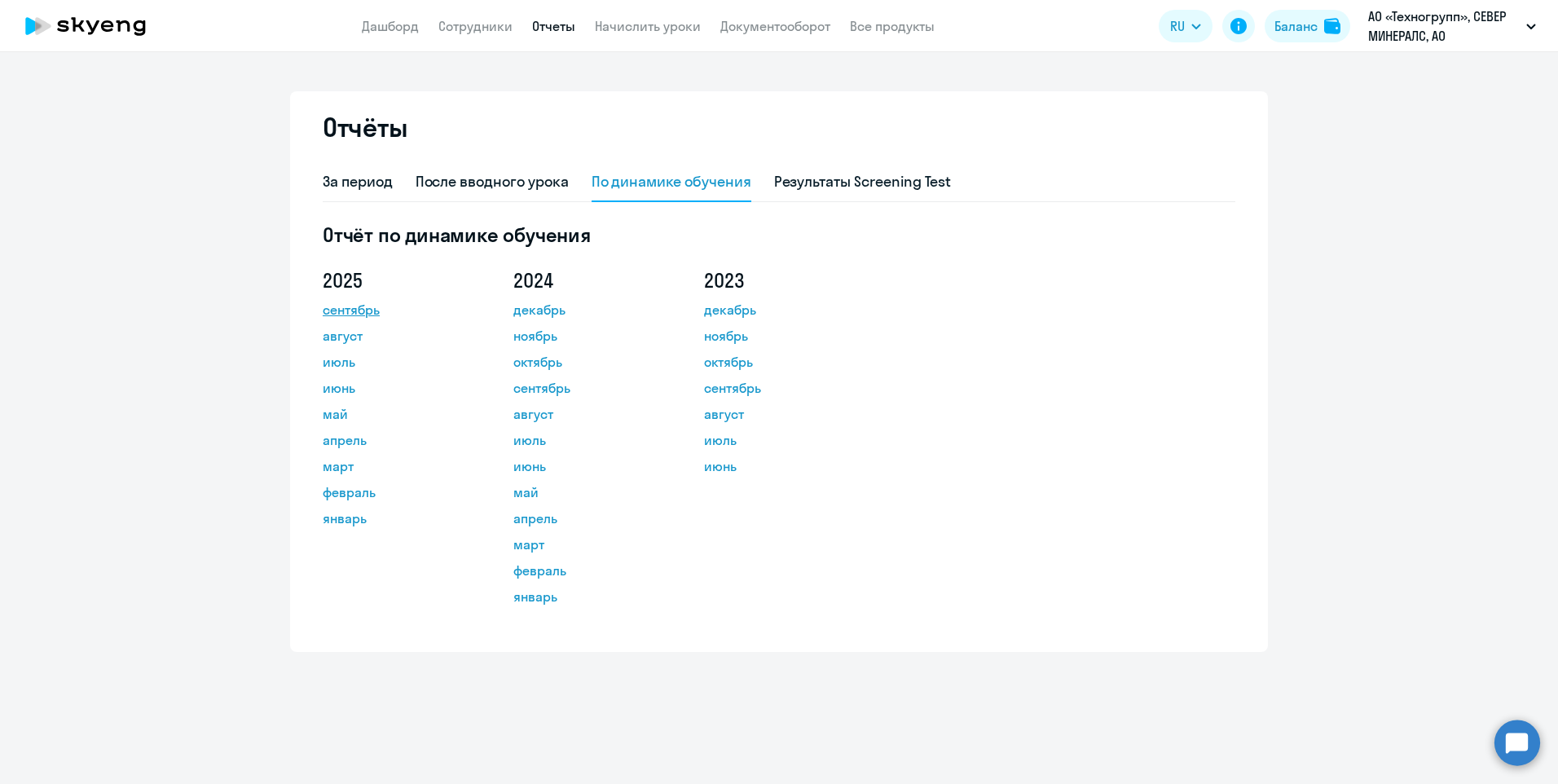
click at [368, 304] on link "сентябрь" at bounding box center [397, 310] width 147 height 19
click at [342, 337] on link "август" at bounding box center [397, 335] width 147 height 19
click at [347, 353] on link "июль" at bounding box center [397, 361] width 147 height 19
click at [345, 186] on div "За период" at bounding box center [358, 182] width 70 height 21
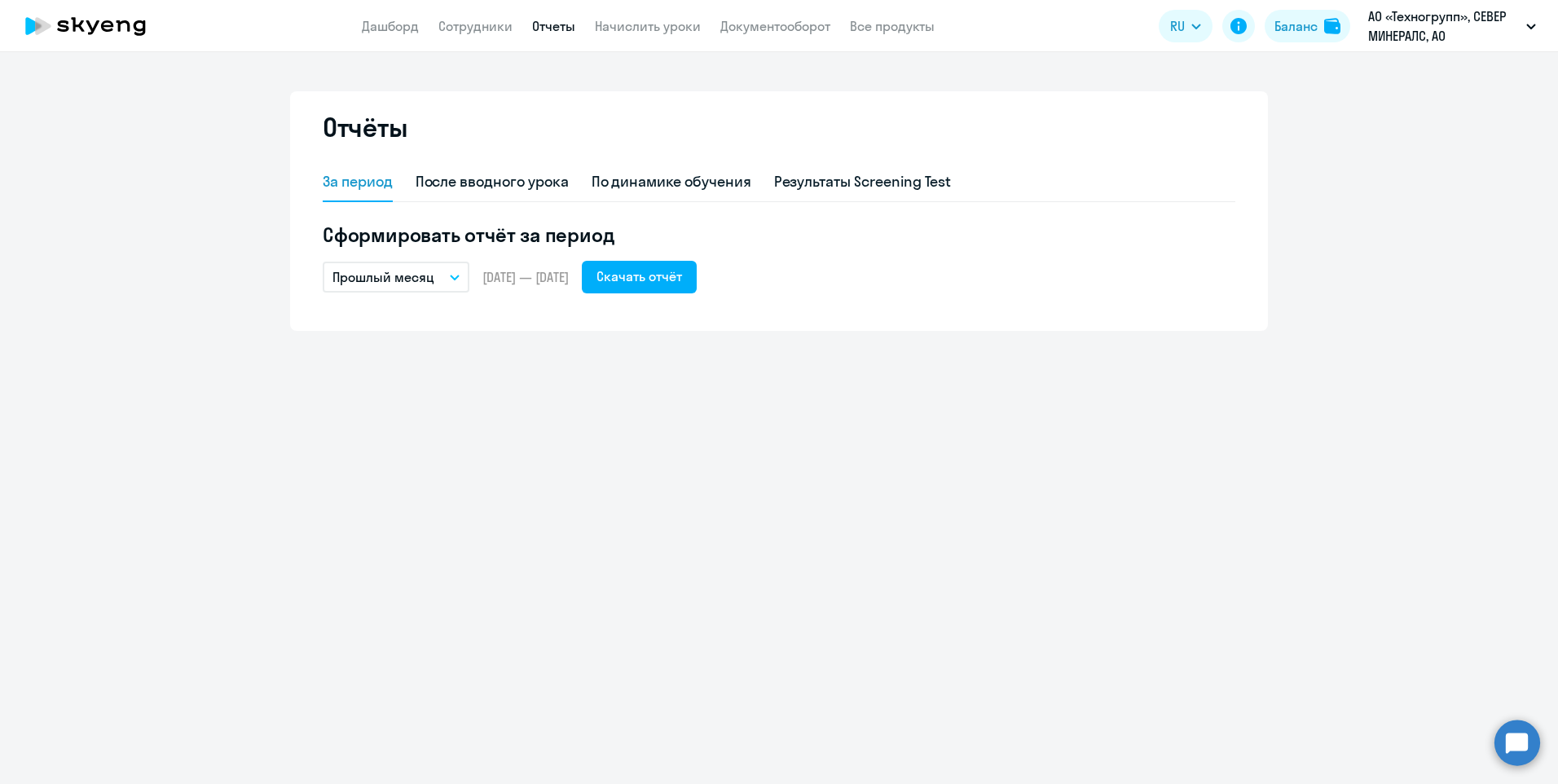
click at [449, 276] on button "Прошлый месяц" at bounding box center [397, 276] width 147 height 31
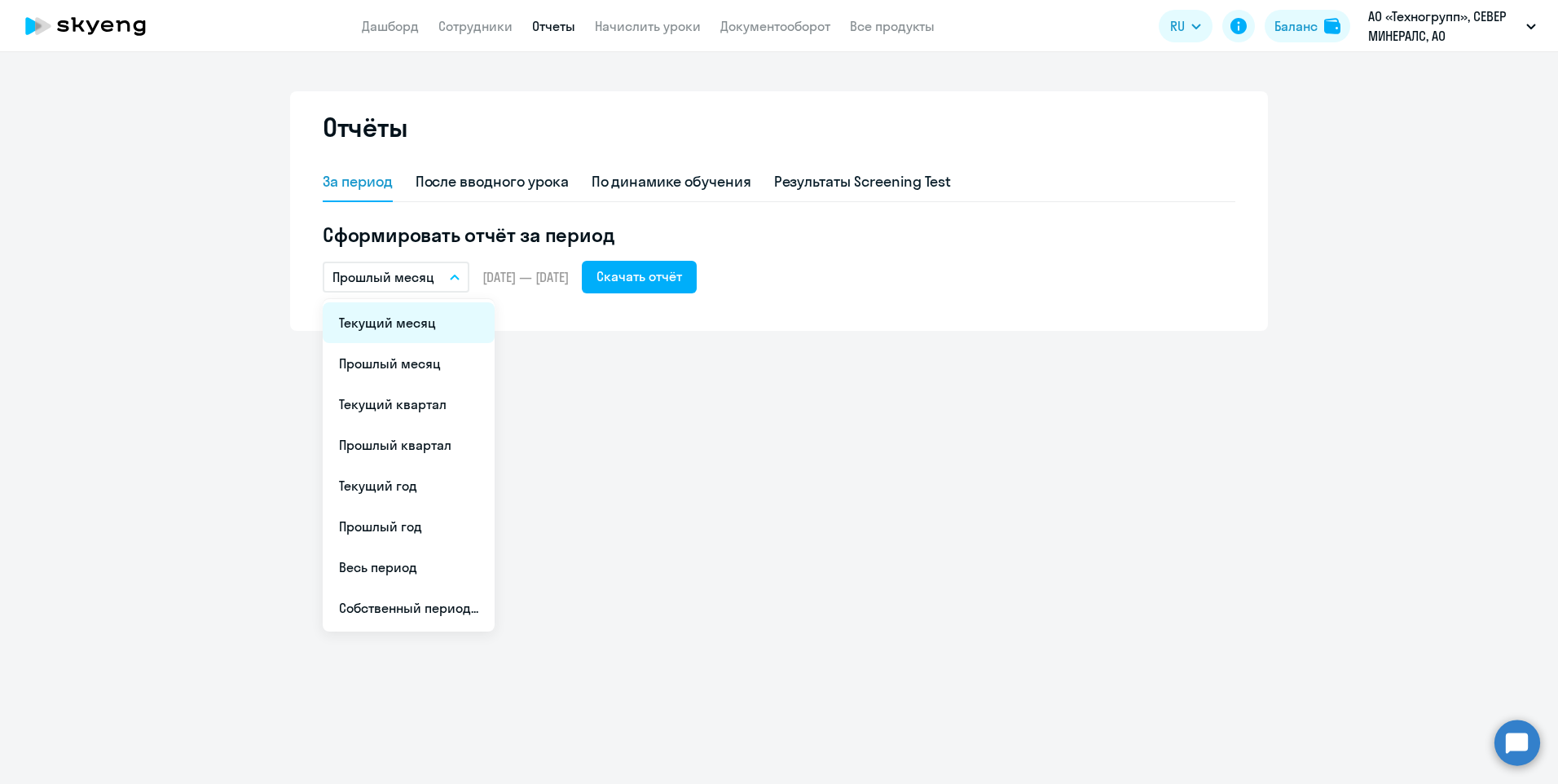
click at [418, 313] on li "Текущий месяц" at bounding box center [409, 322] width 172 height 41
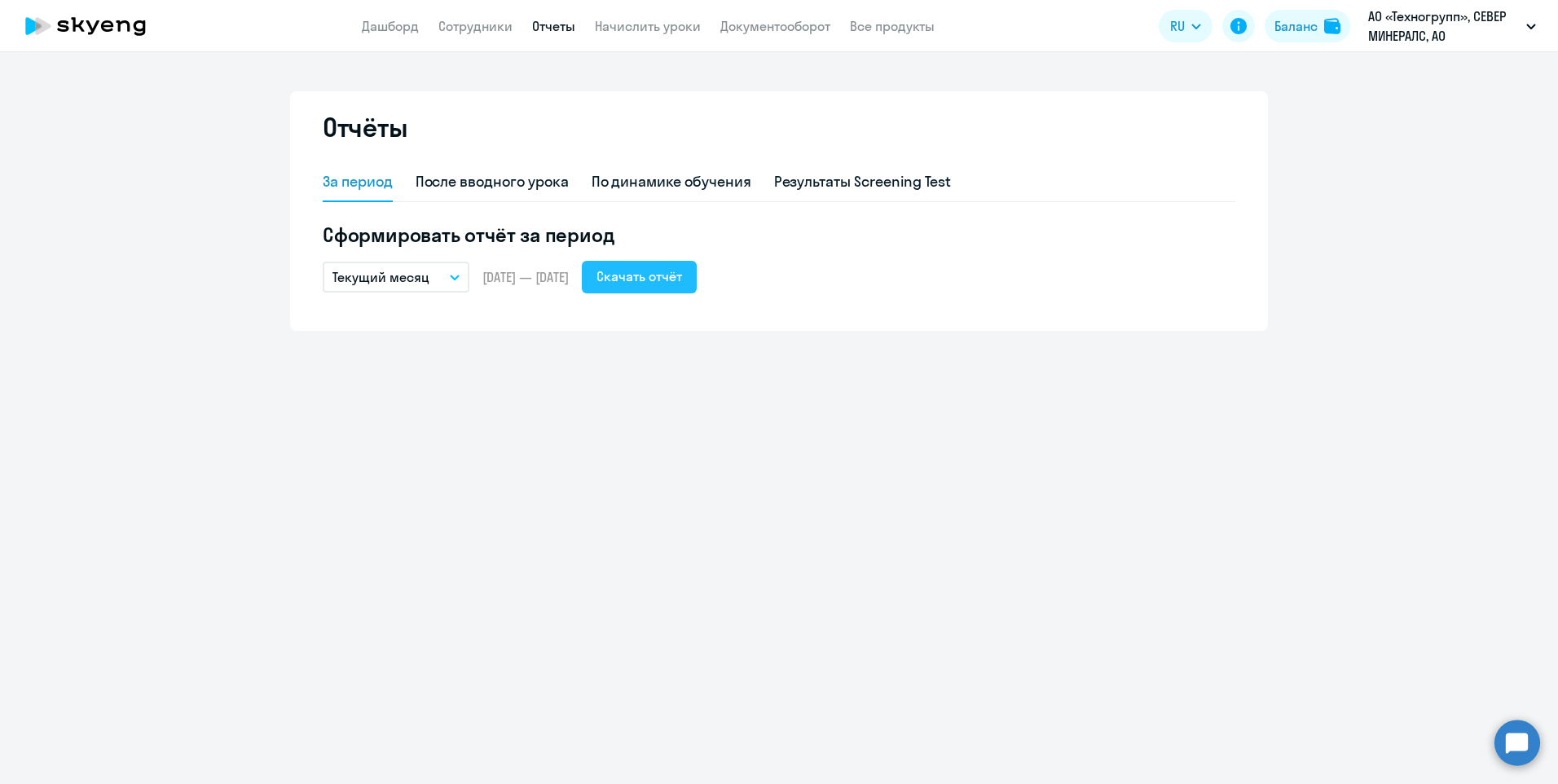
click at [680, 269] on div "Скачать отчёт" at bounding box center [640, 276] width 86 height 19
